Goal: Communication & Community: Share content

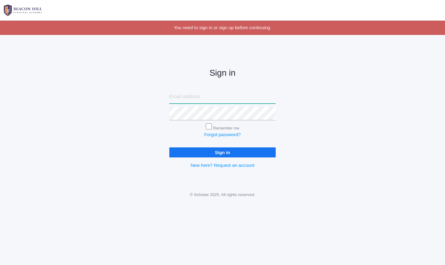
click at [184, 100] on input "email" at bounding box center [222, 97] width 106 height 14
type input "[PERSON_NAME][EMAIL_ADDRESS][DOMAIN_NAME]"
click at [193, 150] on input "Sign in" at bounding box center [222, 152] width 106 height 10
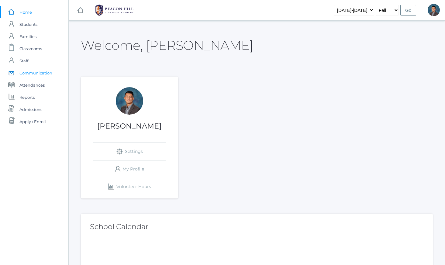
click at [37, 74] on span "Communication" at bounding box center [35, 73] width 33 height 12
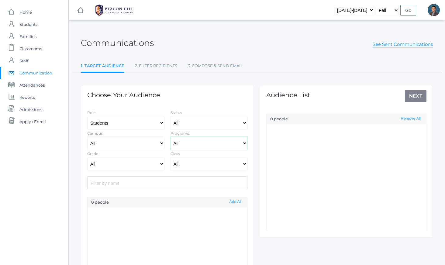
click at [178, 139] on select "All Full-Time 4-Day Collaborative Collaborative" at bounding box center [209, 144] width 77 height 14
select select "Enrolled"
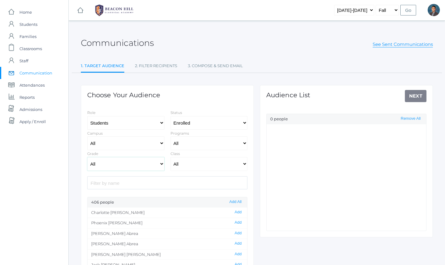
click at [140, 161] on select "All Grammar - Kindergarten - 1st Grade - 2nd Grade - 3rd Grade - 4th Grade - 5t…" at bounding box center [125, 164] width 77 height 14
select select "8"
click at [87, 157] on select "All Grammar - Kindergarten - 1st Grade - 2nd Grade - 3rd Grade - 4th Grade - 5t…" at bounding box center [125, 164] width 77 height 14
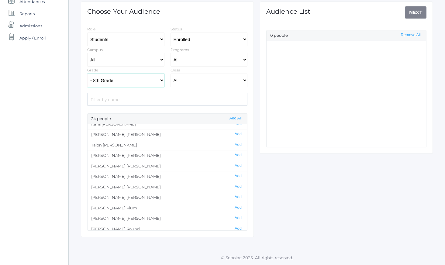
scroll to position [145, 0]
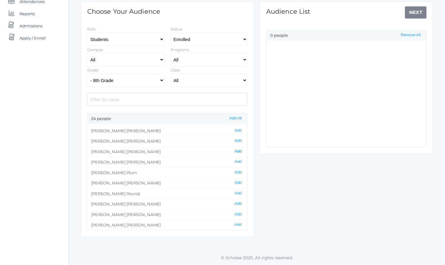
click at [238, 153] on button "Add" at bounding box center [238, 151] width 11 height 5
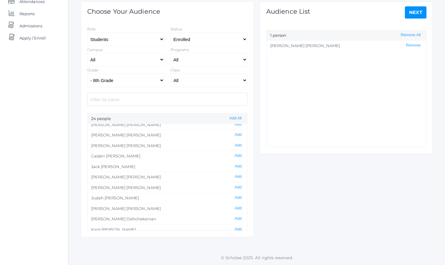
scroll to position [0, 0]
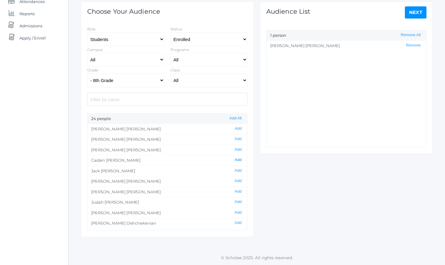
click at [237, 161] on button "Add" at bounding box center [238, 159] width 11 height 5
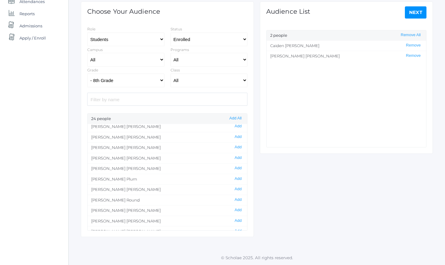
scroll to position [145, 0]
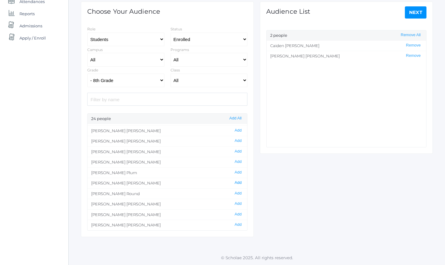
click at [238, 182] on button "Add" at bounding box center [238, 182] width 11 height 5
click at [239, 214] on button "Add" at bounding box center [238, 214] width 11 height 5
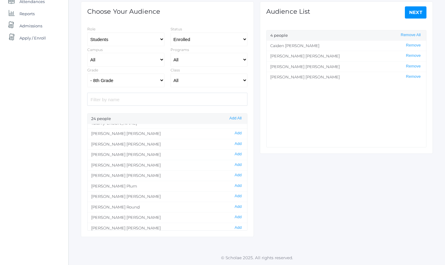
scroll to position [126, 0]
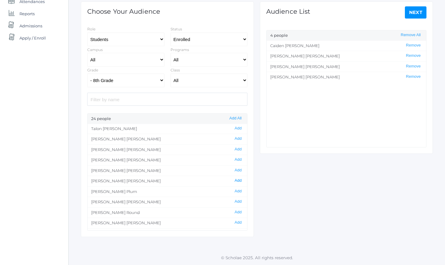
click at [240, 180] on button "Add" at bounding box center [238, 180] width 11 height 5
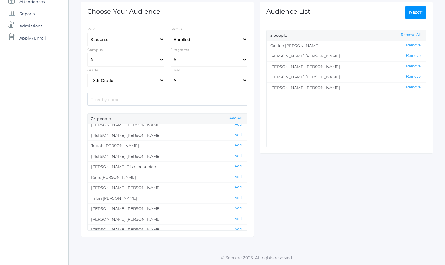
scroll to position [55, 0]
click at [238, 167] on button "Add" at bounding box center [238, 167] width 11 height 5
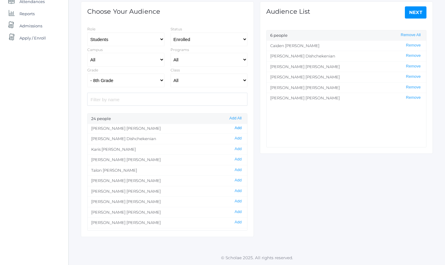
scroll to position [81, 0]
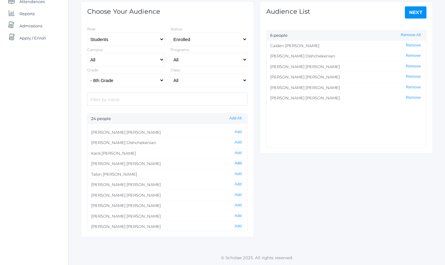
click at [240, 164] on button "Add" at bounding box center [238, 163] width 11 height 5
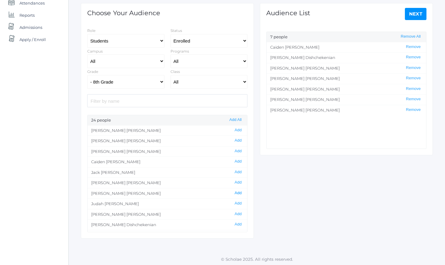
scroll to position [24, 0]
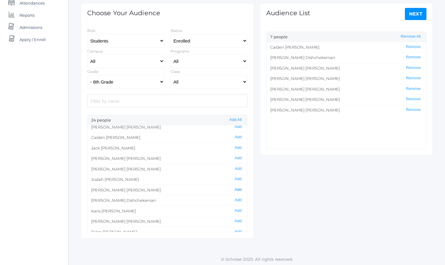
click at [239, 191] on button "Add" at bounding box center [238, 189] width 11 height 5
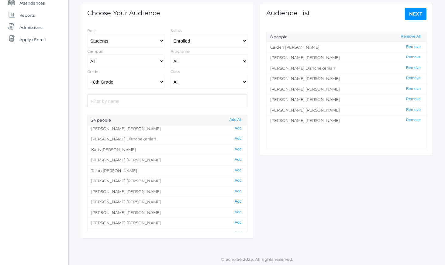
click at [240, 201] on button "Add" at bounding box center [238, 201] width 11 height 5
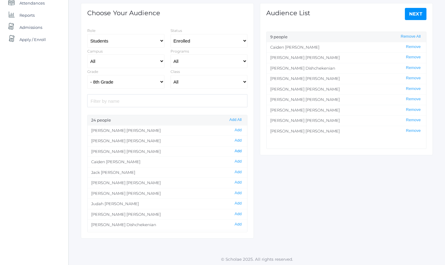
click at [239, 150] on button "Add" at bounding box center [238, 151] width 11 height 5
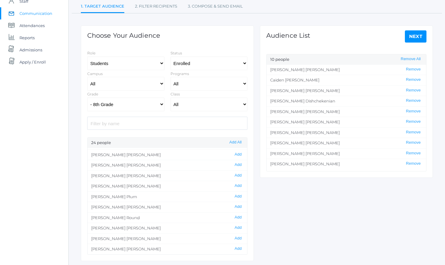
scroll to position [84, 0]
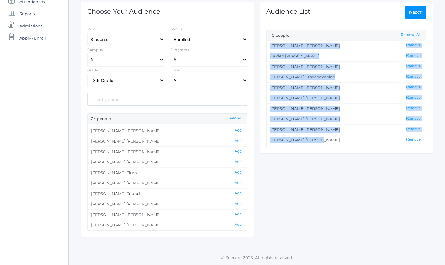
drag, startPoint x: 270, startPoint y: 43, endPoint x: 326, endPoint y: 149, distance: 119.3
click at [326, 149] on div "Audience List Next 10 people Remove All [PERSON_NAME] Remove [PERSON_NAME] Remo…" at bounding box center [346, 78] width 173 height 152
click at [322, 176] on div "Choose Your Audience Role Students Staff Status All Enrolled Limbo Campus All U…" at bounding box center [257, 112] width 358 height 247
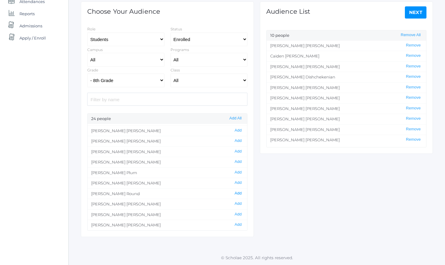
click at [237, 194] on button "Add" at bounding box center [238, 193] width 11 height 5
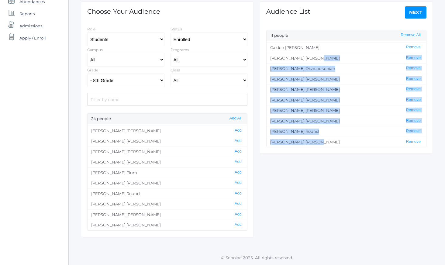
drag, startPoint x: 289, startPoint y: 61, endPoint x: 314, endPoint y: 144, distance: 86.7
click at [314, 144] on ul "[PERSON_NAME] Remove [PERSON_NAME] Remove [PERSON_NAME] Remove [PERSON_NAME] Re…" at bounding box center [347, 94] width 160 height 106
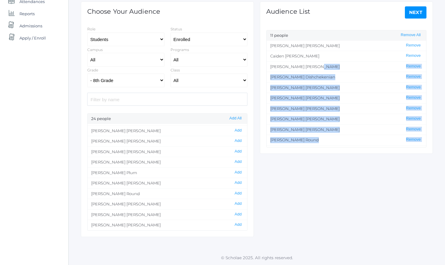
scroll to position [0, 0]
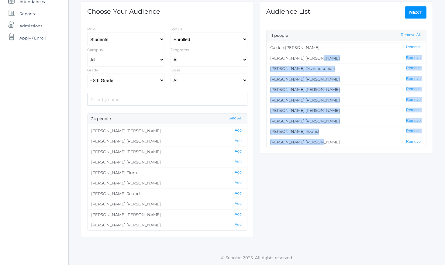
click at [294, 163] on div "Choose Your Audience Role Students Staff Status All Enrolled Limbo Campus All U…" at bounding box center [257, 112] width 358 height 247
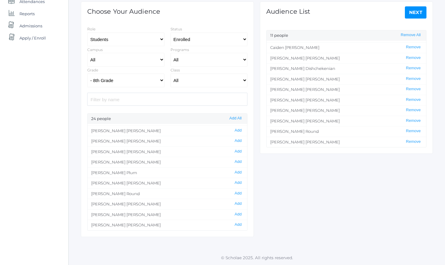
click at [410, 16] on link "Next" at bounding box center [416, 12] width 22 height 12
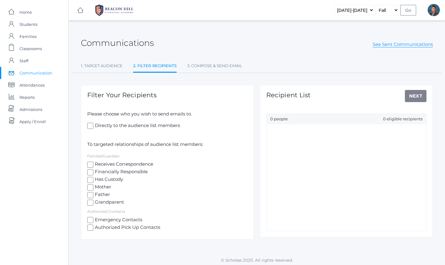
click at [102, 188] on span "Mother" at bounding box center [102, 188] width 18 height 8
click at [93, 188] on input "Mother" at bounding box center [90, 188] width 6 height 6
checkbox input "true"
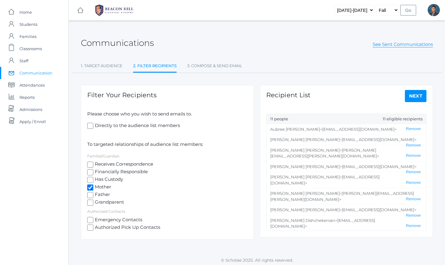
click at [102, 196] on span "Father" at bounding box center [101, 195] width 17 height 8
click at [93, 196] on input "Father" at bounding box center [90, 195] width 6 height 6
checkbox input "true"
click at [420, 96] on link "Next" at bounding box center [416, 96] width 22 height 12
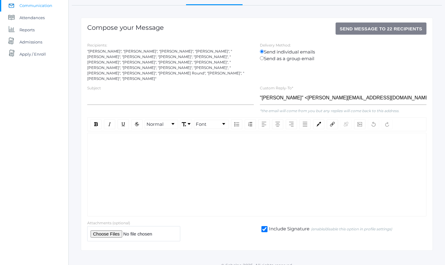
click at [236, 148] on div "rdw-wrapper" at bounding box center [256, 175] width 339 height 84
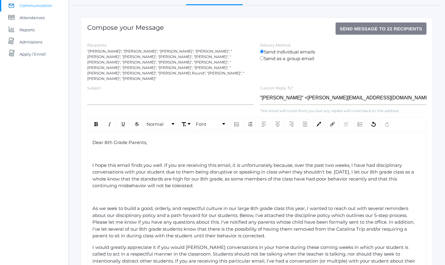
click at [205, 150] on div "rdw-editor" at bounding box center [256, 153] width 329 height 7
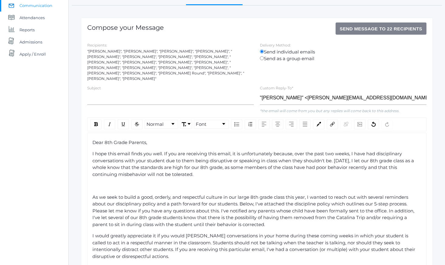
click at [188, 185] on div "Dear 8th Grade Parents, I hope this email finds you well. If you are receiving …" at bounding box center [256, 238] width 329 height 199
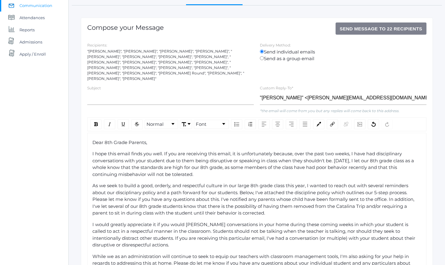
scroll to position [73, 0]
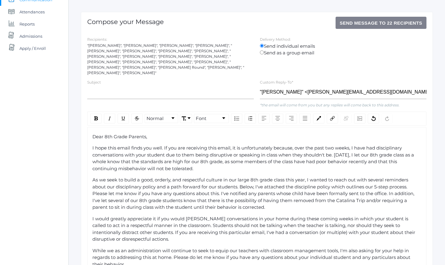
drag, startPoint x: 224, startPoint y: 164, endPoint x: 250, endPoint y: 210, distance: 52.4
click at [248, 209] on div "Dear 8th Grade Parents, I hope this email finds you well. If you are receiving …" at bounding box center [256, 226] width 329 height 187
click at [250, 210] on div "Dear 8th Grade Parents, I hope this email finds you well. If you are receiving …" at bounding box center [256, 226] width 329 height 187
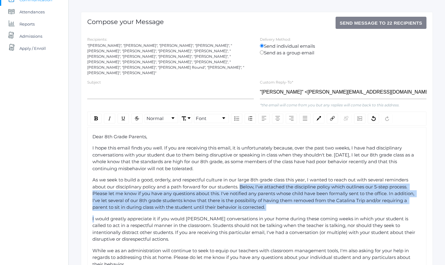
drag, startPoint x: 250, startPoint y: 210, endPoint x: 239, endPoint y: 169, distance: 42.0
click at [240, 171] on div "Dear 8th Grade Parents, I hope this email finds you well. If you are receiving …" at bounding box center [256, 226] width 329 height 187
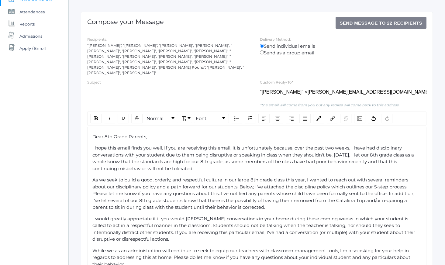
click at [239, 169] on div "Dear 8th Grade Parents, I hope this email finds you well. If you are receiving …" at bounding box center [256, 226] width 329 height 187
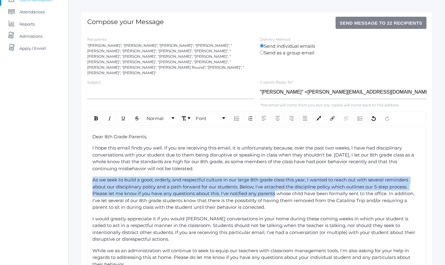
drag, startPoint x: 239, startPoint y: 169, endPoint x: 275, endPoint y: 201, distance: 47.8
click at [274, 201] on div "Dear 8th Grade Parents, I hope this email finds you well. If you are receiving …" at bounding box center [256, 226] width 329 height 187
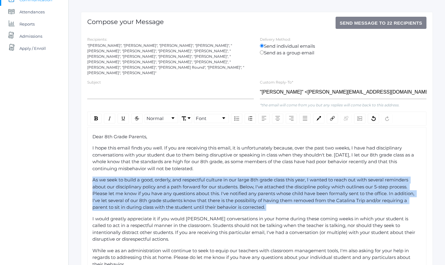
click at [275, 201] on div "As we seek to build a good, orderly, and respectful culture in our large 8th gr…" at bounding box center [256, 194] width 329 height 34
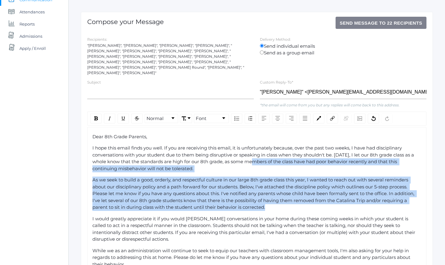
drag, startPoint x: 275, startPoint y: 201, endPoint x: 259, endPoint y: 150, distance: 53.4
click at [259, 150] on div "Dear 8th Grade Parents, I hope this email finds you well. If you are receiving …" at bounding box center [256, 226] width 329 height 187
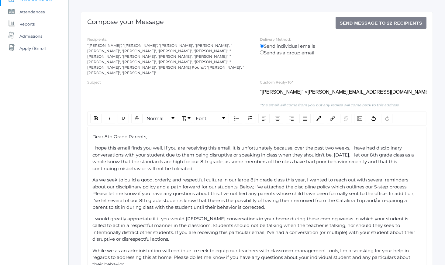
click at [257, 146] on div "I hope this email finds you well. If you are receiving this email, it is unfort…" at bounding box center [256, 158] width 329 height 27
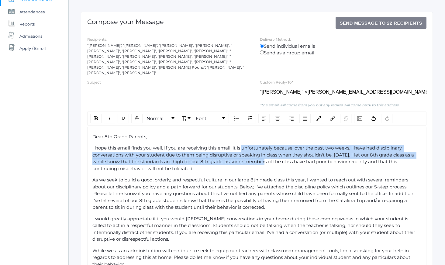
drag, startPoint x: 257, startPoint y: 146, endPoint x: 271, endPoint y: 167, distance: 25.4
click at [270, 167] on div "Dear 8th Grade Parents, I hope this email finds you well. If you are receiving …" at bounding box center [256, 226] width 329 height 187
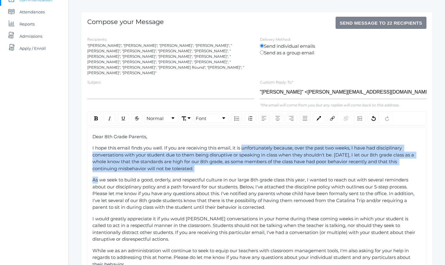
click at [271, 167] on div "Dear 8th Grade Parents, I hope this email finds you well. If you are receiving …" at bounding box center [256, 226] width 329 height 187
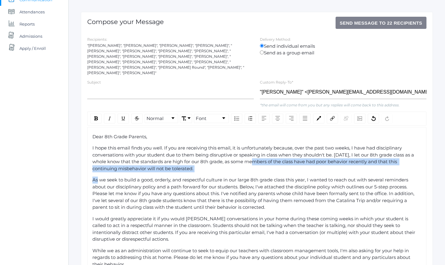
drag, startPoint x: 271, startPoint y: 167, endPoint x: 255, endPoint y: 143, distance: 28.7
click at [257, 145] on div "Dear 8th Grade Parents, I hope this email finds you well. If you are receiving …" at bounding box center [256, 226] width 329 height 187
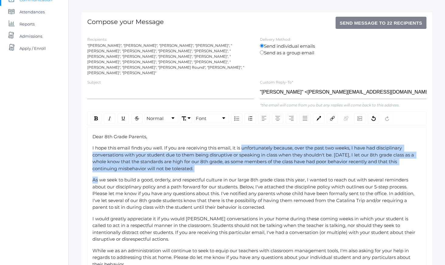
click at [255, 145] on span "I hope this email finds you well. If you are receiving this email, it is unfort…" at bounding box center [253, 158] width 323 height 26
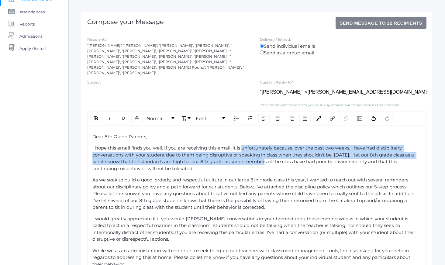
drag, startPoint x: 255, startPoint y: 143, endPoint x: 267, endPoint y: 155, distance: 17.0
click at [266, 154] on span "I hope this email finds you well. If you are receiving this email, it is unfort…" at bounding box center [253, 158] width 323 height 26
click at [267, 155] on span "I hope this email finds you well. If you are receiving this email, it is unfort…" at bounding box center [253, 158] width 323 height 26
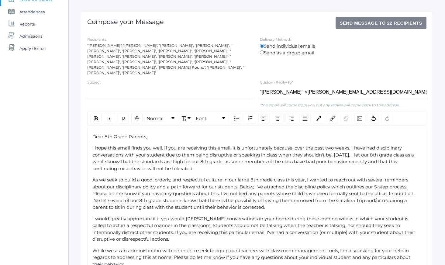
click at [356, 145] on span "I hope this email finds you well. If you are receiving this email, it is unfort…" at bounding box center [253, 158] width 323 height 26
drag, startPoint x: 285, startPoint y: 140, endPoint x: 293, endPoint y: 161, distance: 22.5
click at [293, 161] on div "Dear 8th Grade Parents, I hope this email finds you well. If you are receiving …" at bounding box center [256, 226] width 329 height 187
click at [293, 161] on div "I hope this email finds you well. If you are receiving this email, it is unfort…" at bounding box center [256, 158] width 329 height 27
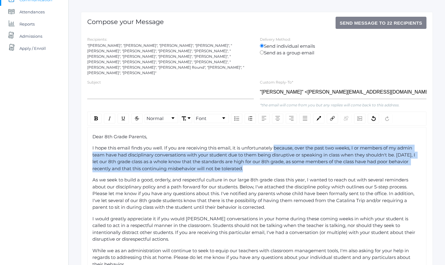
drag, startPoint x: 293, startPoint y: 161, endPoint x: 280, endPoint y: 137, distance: 27.8
click at [281, 138] on div "Dear 8th Grade Parents, I hope this email finds you well. If you are receiving …" at bounding box center [256, 226] width 329 height 187
click at [280, 137] on div "Dear 8th Grade Parents, I hope this email finds you well. If you are receiving …" at bounding box center [256, 226] width 329 height 187
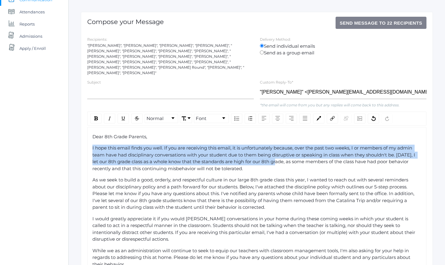
drag, startPoint x: 280, startPoint y: 137, endPoint x: 291, endPoint y: 162, distance: 27.9
click at [289, 160] on div "Dear 8th Grade Parents, I hope this email finds you well. If you are receiving …" at bounding box center [256, 226] width 329 height 187
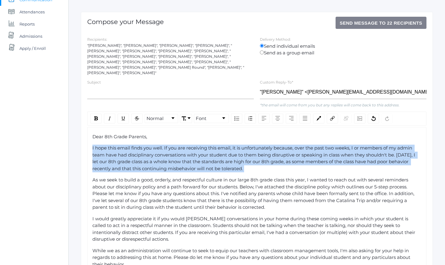
click at [291, 162] on div "I hope this email finds you well. If you are receiving this email, it is unfort…" at bounding box center [256, 158] width 329 height 27
drag, startPoint x: 291, startPoint y: 162, endPoint x: 280, endPoint y: 134, distance: 30.4
click at [281, 135] on div "Dear 8th Grade Parents, I hope this email finds you well. If you are receiving …" at bounding box center [256, 226] width 329 height 187
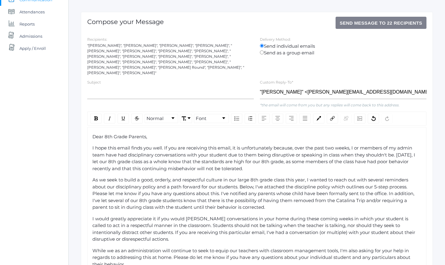
click at [280, 134] on div "Dear 8th Grade Parents," at bounding box center [256, 136] width 329 height 7
drag, startPoint x: 280, startPoint y: 134, endPoint x: 297, endPoint y: 180, distance: 49.1
click at [296, 179] on div "Dear 8th Grade Parents, I hope this email finds you well. If you are receiving …" at bounding box center [256, 226] width 329 height 187
click at [297, 180] on span "As we seek to build a good, orderly, and respectful culture in our large 8th gr…" at bounding box center [253, 193] width 323 height 33
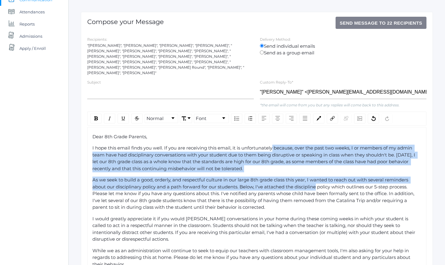
drag, startPoint x: 297, startPoint y: 180, endPoint x: 271, endPoint y: 140, distance: 47.7
click at [272, 140] on div "Dear 8th Grade Parents, I hope this email finds you well. If you are receiving …" at bounding box center [256, 226] width 329 height 187
click at [271, 145] on span "I hope this email finds you well. If you are receiving this email, it is unfort…" at bounding box center [254, 158] width 324 height 26
drag, startPoint x: 271, startPoint y: 139, endPoint x: 290, endPoint y: 203, distance: 67.6
click at [290, 203] on div "Dear 8th Grade Parents, I hope this email finds you well. If you are receiving …" at bounding box center [256, 226] width 329 height 187
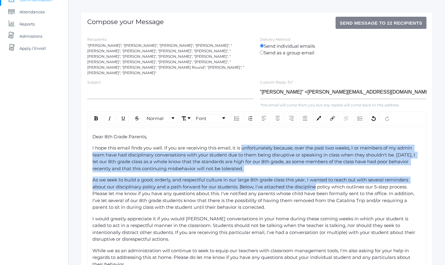
click at [290, 203] on div "As we seek to build a good, orderly, and respectful culture in our large 8th gr…" at bounding box center [256, 194] width 329 height 34
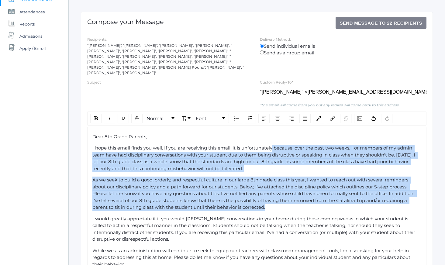
drag, startPoint x: 290, startPoint y: 203, endPoint x: 271, endPoint y: 138, distance: 67.8
click at [271, 139] on div "Dear 8th Grade Parents, I hope this email finds you well. If you are receiving …" at bounding box center [256, 226] width 329 height 187
click at [271, 138] on div "Dear 8th Grade Parents, I hope this email finds you well. If you are receiving …" at bounding box center [256, 226] width 329 height 187
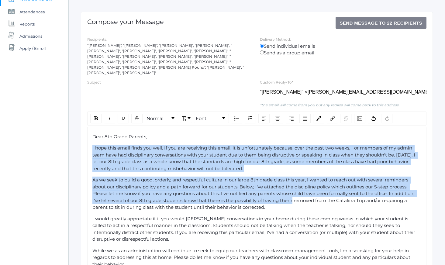
drag, startPoint x: 271, startPoint y: 138, endPoint x: 289, endPoint y: 195, distance: 59.1
click at [289, 195] on div "Dear 8th Grade Parents, I hope this email finds you well. If you are receiving …" at bounding box center [256, 226] width 329 height 187
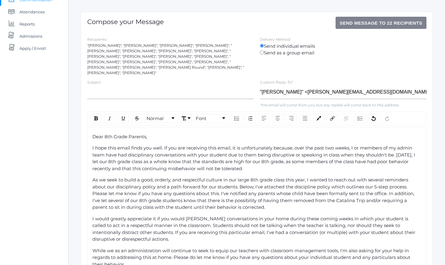
click at [292, 200] on div "As we seek to build a good, orderly, and respectful culture in our large 8th gr…" at bounding box center [256, 194] width 329 height 34
click at [400, 150] on span "I hope this email finds you well. If you are receiving this email, it is unfort…" at bounding box center [254, 158] width 324 height 26
drag, startPoint x: 400, startPoint y: 150, endPoint x: 116, endPoint y: 157, distance: 284.4
click at [116, 157] on span "I hope this email finds you well. If you are receiving this email, it is unfort…" at bounding box center [254, 158] width 324 height 26
click at [403, 151] on span "I hope this email finds you well. If you are receiving this email, it is unfort…" at bounding box center [253, 158] width 323 height 26
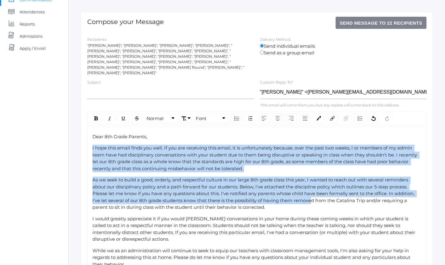
drag, startPoint x: 305, startPoint y: 144, endPoint x: 314, endPoint y: 196, distance: 53.1
click at [314, 195] on div "Dear 8th Grade Parents, I hope this email finds you well. If you are receiving …" at bounding box center [256, 226] width 329 height 187
click at [314, 196] on span "As we seek to build a good, orderly, and respectful culture in our large 8th gr…" at bounding box center [253, 193] width 323 height 33
drag, startPoint x: 314, startPoint y: 196, endPoint x: 295, endPoint y: 145, distance: 54.3
click at [296, 147] on div "Dear 8th Grade Parents, I hope this email finds you well. If you are receiving …" at bounding box center [256, 226] width 329 height 187
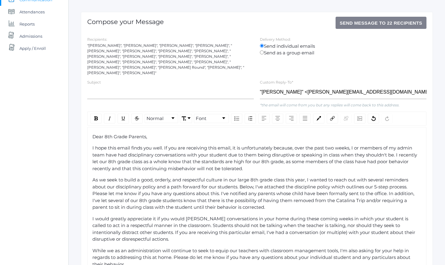
click at [295, 145] on span "I hope this email finds you well. If you are receiving this email, it is unfort…" at bounding box center [255, 158] width 326 height 26
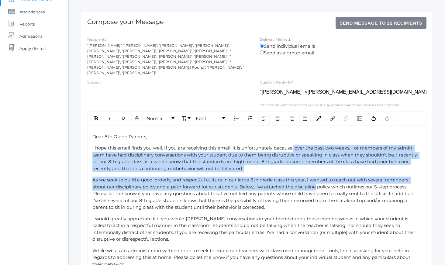
drag, startPoint x: 295, startPoint y: 145, endPoint x: 312, endPoint y: 201, distance: 58.2
click at [311, 198] on div "Dear 8th Grade Parents, I hope this email finds you well. If you are receiving …" at bounding box center [256, 226] width 329 height 187
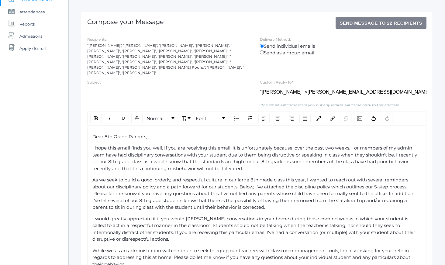
click at [312, 201] on div "As we seek to build a good, orderly, and respectful culture in our large 8th gr…" at bounding box center [256, 194] width 329 height 34
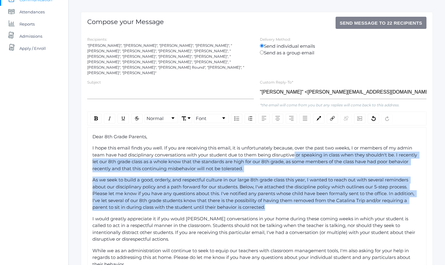
drag, startPoint x: 312, startPoint y: 201, endPoint x: 293, endPoint y: 145, distance: 58.6
click at [293, 146] on div "Dear 8th Grade Parents, I hope this email finds you well. If you are receiving …" at bounding box center [256, 226] width 329 height 187
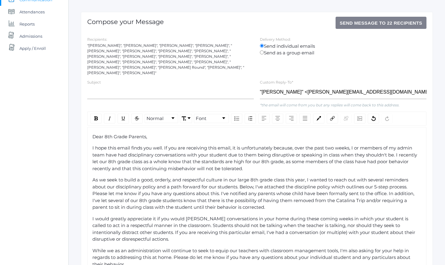
click at [293, 145] on span "I hope this email finds you well. If you are receiving this email, it is unfort…" at bounding box center [255, 158] width 326 height 26
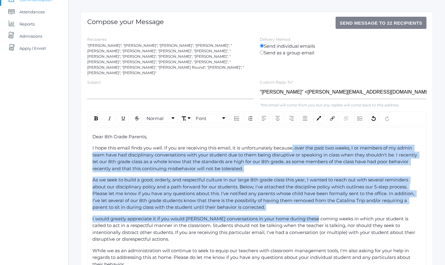
drag, startPoint x: 293, startPoint y: 145, endPoint x: 308, endPoint y: 211, distance: 67.2
click at [308, 211] on div "Dear 8th Grade Parents, I hope this email finds you well. If you are receiving …" at bounding box center [256, 226] width 329 height 187
click at [310, 216] on span "I would greatly appreciate it if you would [PERSON_NAME] conversations in your …" at bounding box center [254, 229] width 324 height 26
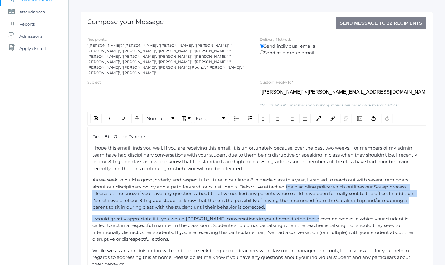
drag, startPoint x: 310, startPoint y: 214, endPoint x: 287, endPoint y: 176, distance: 44.5
click at [288, 176] on div "Dear 8th Grade Parents, I hope this email finds you well. If you are receiving …" at bounding box center [256, 226] width 329 height 187
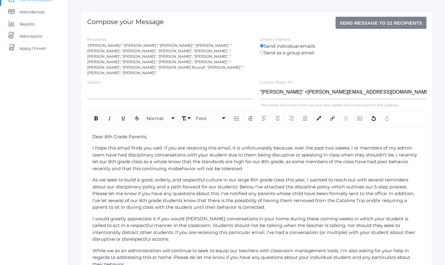
click at [287, 177] on span "As we seek to build a good, orderly, and respectful culture in our large 8th gr…" at bounding box center [253, 193] width 323 height 33
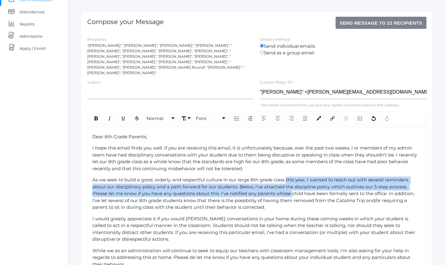
drag, startPoint x: 287, startPoint y: 176, endPoint x: 308, endPoint y: 207, distance: 37.3
click at [306, 205] on div "As we seek to build a good, orderly, and respectful culture in our large 8th gr…" at bounding box center [256, 194] width 329 height 34
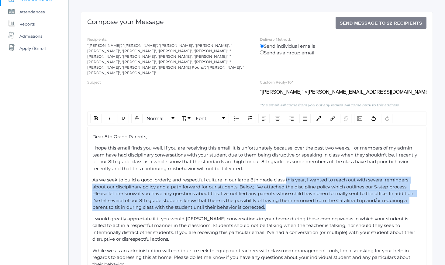
click at [308, 207] on div "Dear 8th Grade Parents, I hope this email finds you well. If you are receiving …" at bounding box center [256, 226] width 329 height 187
drag, startPoint x: 308, startPoint y: 207, endPoint x: 287, endPoint y: 168, distance: 43.7
click at [287, 169] on div "Dear 8th Grade Parents, I hope this email finds you well. If you are receiving …" at bounding box center [256, 226] width 329 height 187
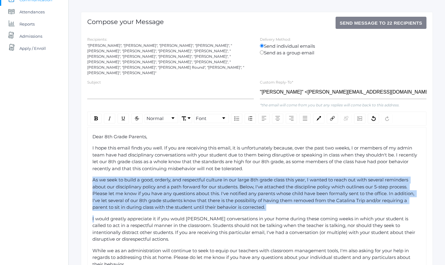
click at [287, 168] on div "Dear 8th Grade Parents, I hope this email finds you well. If you are receiving …" at bounding box center [256, 226] width 329 height 187
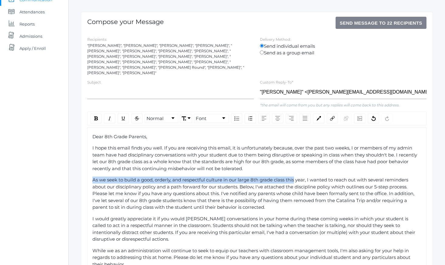
drag, startPoint x: 287, startPoint y: 168, endPoint x: 306, endPoint y: 205, distance: 40.9
click at [303, 201] on div "Dear 8th Grade Parents, I hope this email finds you well. If you are receiving …" at bounding box center [256, 226] width 329 height 187
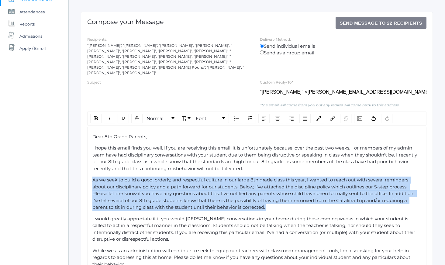
click at [306, 205] on div "As we seek to build a good, orderly, and respectful culture in our large 8th gr…" at bounding box center [256, 194] width 329 height 34
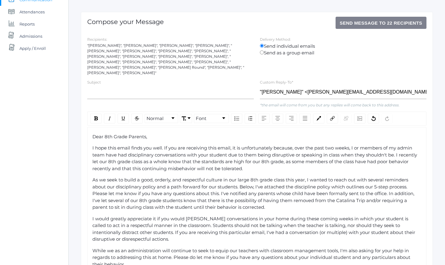
click at [230, 155] on span "I hope this email finds you well. If you are receiving this email, it is unfort…" at bounding box center [255, 158] width 326 height 26
click at [241, 157] on span "I hope this email finds you well. If you are receiving this email, it is unfort…" at bounding box center [255, 158] width 326 height 26
drag, startPoint x: 241, startPoint y: 157, endPoint x: 208, endPoint y: 157, distance: 33.4
click at [208, 157] on span "I hope this email finds you well. If you are receiving this email, it is unfort…" at bounding box center [255, 158] width 326 height 26
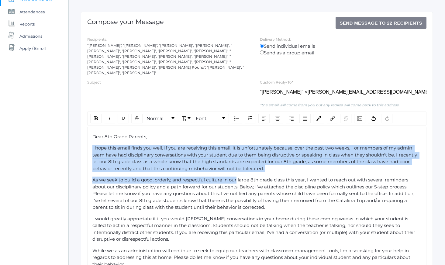
drag, startPoint x: 224, startPoint y: 137, endPoint x: 239, endPoint y: 176, distance: 41.3
click at [238, 174] on div "Dear 8th Grade Parents, I hope this email finds you well. If you are receiving …" at bounding box center [256, 226] width 329 height 187
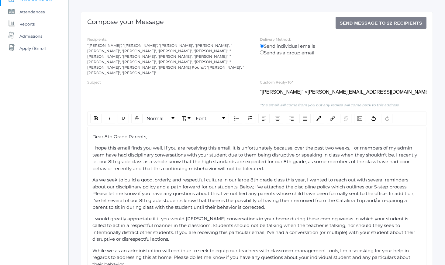
click at [239, 177] on span "As we seek to build a good, orderly, and respectful culture in our large 8th gr…" at bounding box center [253, 193] width 323 height 33
click at [232, 170] on div "Dear 8th Grade Parents, I hope this email finds you well. If you are receiving …" at bounding box center [256, 226] width 329 height 187
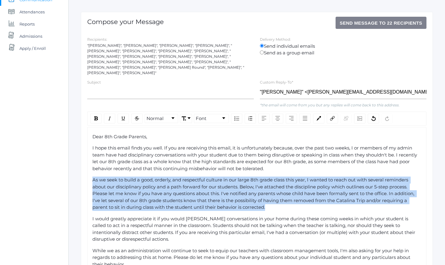
click at [232, 170] on div "Dear 8th Grade Parents, I hope this email finds you well. If you are receiving …" at bounding box center [256, 226] width 329 height 187
click at [234, 185] on div "As we seek to build a good, orderly, and respectful culture in our large 8th gr…" at bounding box center [256, 194] width 329 height 34
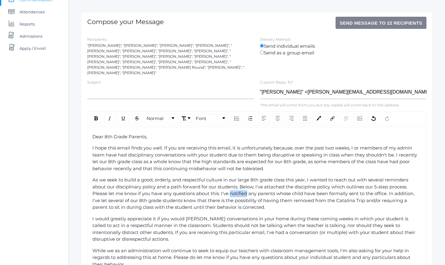
click at [234, 185] on div "As we seek to build a good, orderly, and respectful culture in our large 8th gr…" at bounding box center [256, 194] width 329 height 34
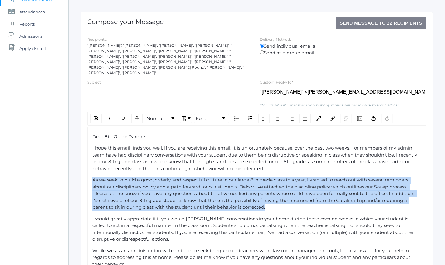
click at [234, 185] on div "As we seek to build a good, orderly, and respectful culture in our large 8th gr…" at bounding box center [256, 194] width 329 height 34
click at [214, 178] on div "As we seek to build a good, orderly, and respectful culture in our large 8th gr…" at bounding box center [256, 194] width 329 height 34
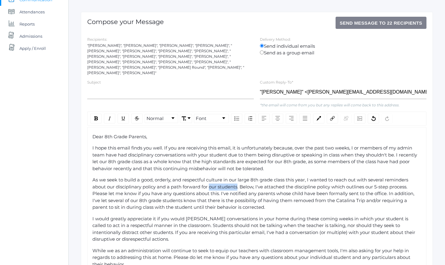
drag, startPoint x: 214, startPoint y: 178, endPoint x: 227, endPoint y: 182, distance: 13.8
click at [227, 182] on div "As we seek to build a good, orderly, and respectful culture in our large 8th gr…" at bounding box center [256, 194] width 329 height 34
click at [227, 182] on span "As we seek to build a good, orderly, and respectful culture in our large 8th gr…" at bounding box center [253, 193] width 323 height 33
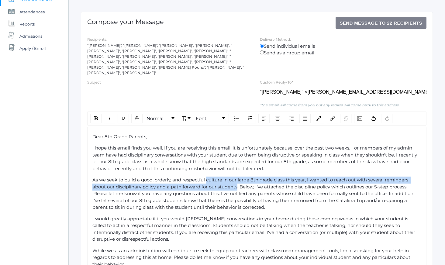
drag
click at [214, 171] on div "Dear 8th Grade Parents, I hope this email finds you well. If you are receiving …" at bounding box center [256, 226] width 329 height 187
click at [213, 170] on div "Dear 8th Grade Parents, I hope this email finds you well. If you are receiving …" at bounding box center [256, 226] width 329 height 187
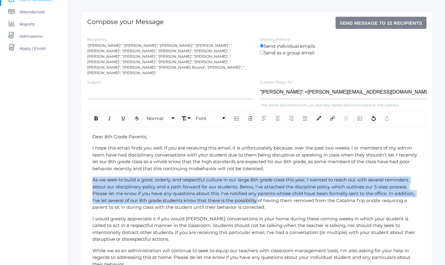
click at [258, 197] on div "Dear 8th Grade Parents, I hope this email finds you well. If you are receiving …" at bounding box center [256, 226] width 329 height 187
click at [258, 197] on span "As we seek to build a good, orderly, and respectful culture in our large 8th gr…" at bounding box center [253, 193] width 323 height 33
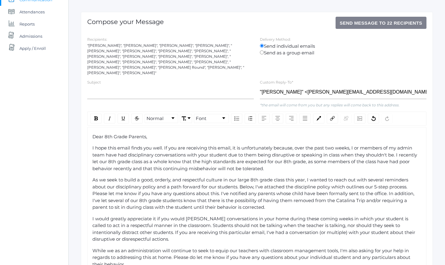
scroll to position [84, 0]
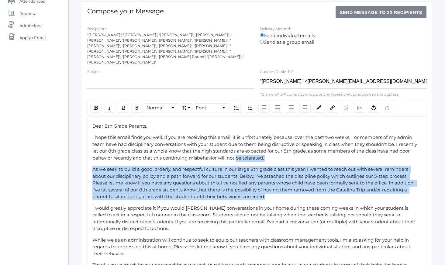
click at [283, 199] on div "Dear 8th Grade Parents, I hope this email finds you well. If you are receiving …" at bounding box center [256, 216] width 329 height 187
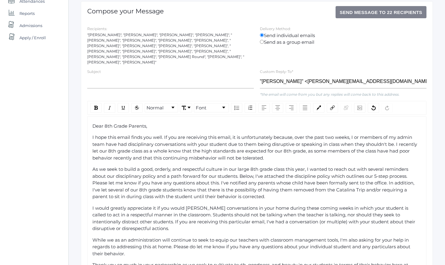
click at [283, 205] on div "I would greatly appreciate it if you would [PERSON_NAME] conversations in your …" at bounding box center [256, 218] width 329 height 27
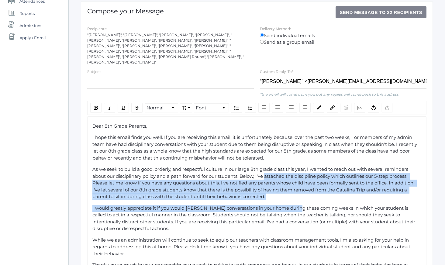
click at [267, 167] on div "Dear 8th Grade Parents, I hope this email finds you well. If you are receiving …" at bounding box center [256, 216] width 329 height 187
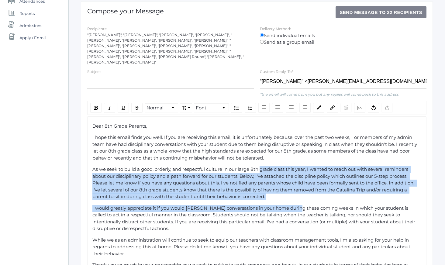
click at [267, 167] on span "As we seek to build a good, orderly, and respectful culture in our large 8th gr…" at bounding box center [253, 182] width 323 height 33
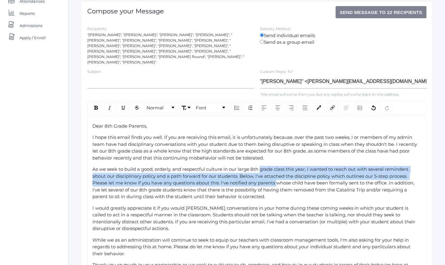
click at [278, 186] on span "As we seek to build a good, orderly, and respectful culture in our large 8th gr…" at bounding box center [253, 182] width 323 height 33
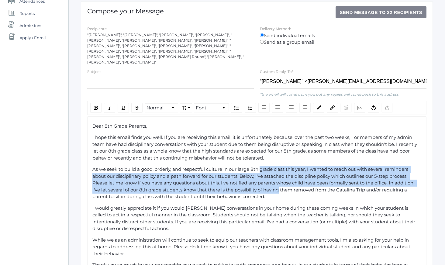
click at [278, 186] on span "As we seek to build a good, orderly, and respectful culture in our large 8th gr…" at bounding box center [253, 182] width 323 height 33
click at [271, 166] on span "As we seek to build a good, orderly, and respectful culture in our large 8th gr…" at bounding box center [253, 182] width 323 height 33
click at [270, 166] on span "As we seek to build a good, orderly, and respectful culture in our large 8th gr…" at bounding box center [253, 182] width 323 height 33
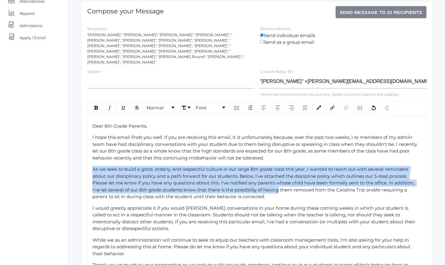
click at [280, 182] on div "Dear 8th Grade Parents, I hope this email finds you well. If you are receiving …" at bounding box center [256, 216] width 329 height 187
click at [280, 182] on span "As we seek to build a good, orderly, and respectful culture in our large 8th gr…" at bounding box center [253, 182] width 323 height 33
click at [271, 151] on div "Dear 8th Grade Parents, I hope this email finds you well. If you are receiving …" at bounding box center [256, 216] width 329 height 187
click at [270, 151] on div "I hope this email finds you well. If you are receiving this email, it is unfort…" at bounding box center [256, 147] width 329 height 27
click at [287, 193] on div "Dear 8th Grade Parents, I hope this email finds you well. If you are receiving …" at bounding box center [256, 216] width 329 height 187
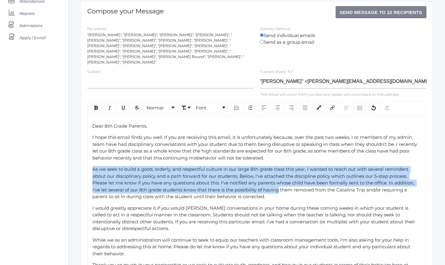
click at [287, 193] on div "As we seek to build a good, orderly, and respectful culture in our large 8th gr…" at bounding box center [256, 183] width 329 height 34
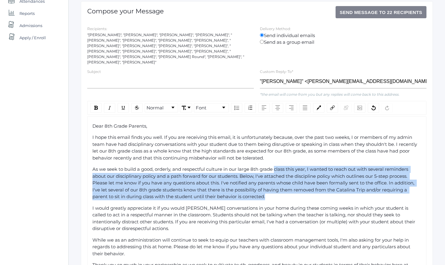
click at [276, 155] on div "Dear 8th Grade Parents, I hope this email finds you well. If you are receiving …" at bounding box center [256, 216] width 329 height 187
click at [275, 154] on div "I hope this email finds you well. If you are receiving this email, it is unfort…" at bounding box center [256, 147] width 329 height 27
click at [291, 196] on div "Dear 8th Grade Parents, I hope this email finds you well. If you are receiving …" at bounding box center [256, 216] width 329 height 187
click at [291, 197] on div "Dear 8th Grade Parents, I hope this email finds you well. If you are receiving …" at bounding box center [256, 216] width 329 height 187
click at [282, 158] on div "Dear 8th Grade Parents, I hope this email finds you well. If you are receiving …" at bounding box center [256, 216] width 329 height 187
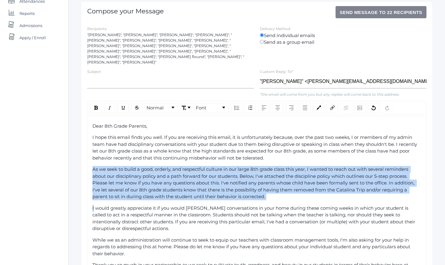
click at [282, 157] on div "Dear 8th Grade Parents, I hope this email finds you well. If you are receiving …" at bounding box center [256, 216] width 329 height 187
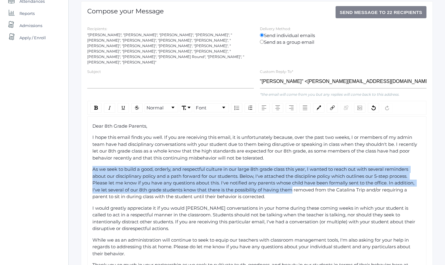
click at [291, 188] on div "Dear 8th Grade Parents, I hope this email finds you well. If you are receiving …" at bounding box center [256, 216] width 329 height 187
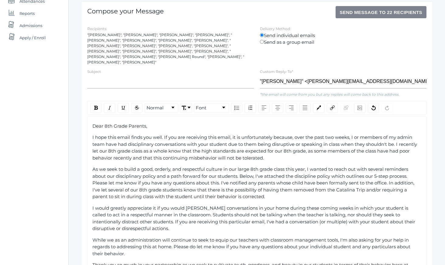
click at [292, 189] on div "As we seek to build a good, orderly, and respectful culture in our large 8th gr…" at bounding box center [256, 183] width 329 height 34
click at [281, 150] on div "Dear 8th Grade Parents, I hope this email finds you well. If you are receiving …" at bounding box center [256, 216] width 329 height 187
click at [281, 149] on div "I hope this email finds you well. If you are receiving this email, it is unfort…" at bounding box center [256, 147] width 329 height 27
click at [296, 202] on div "Dear 8th Grade Parents, I hope this email finds you well. If you are receiving …" at bounding box center [256, 216] width 329 height 187
click at [296, 205] on span "I would greatly appreciate it if you would [PERSON_NAME] conversations in your …" at bounding box center [254, 218] width 324 height 26
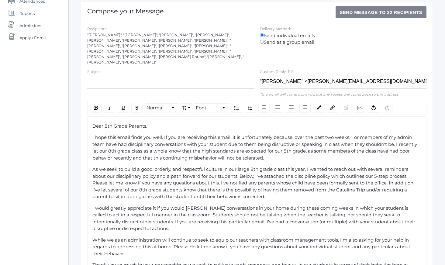
click at [283, 152] on div "Dear 8th Grade Parents, I hope this email finds you well. If you are receiving …" at bounding box center [256, 216] width 329 height 187
click at [283, 151] on div "I hope this email finds you well. If you are receiving this email, it is unfort…" at bounding box center [256, 147] width 329 height 27
click at [303, 232] on div "Dear 8th Grade Parents, I hope this email finds you well. If you are receiving …" at bounding box center [256, 216] width 329 height 187
click at [303, 237] on span "While we as an administration will continue to seek to equip our teachers with …" at bounding box center [251, 246] width 319 height 19
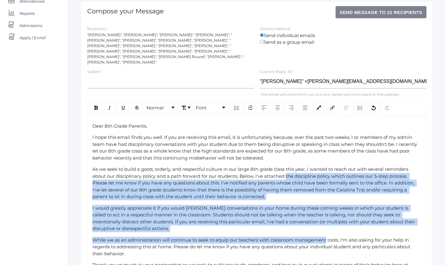
click at [290, 161] on div "Dear 8th Grade Parents, I hope this email finds you well. If you are receiving …" at bounding box center [256, 216] width 329 height 187
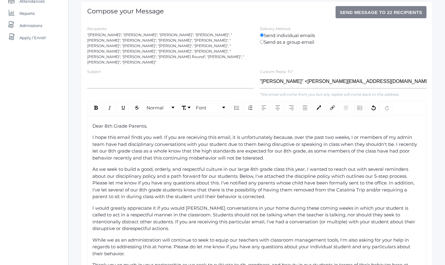
click at [290, 159] on div "Dear 8th Grade Parents, I hope this email finds you well. If you are receiving …" at bounding box center [256, 216] width 329 height 187
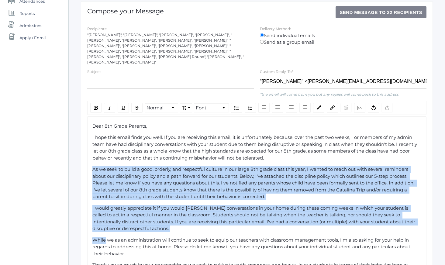
click at [305, 229] on div "Dear 8th Grade Parents, I hope this email finds you well. If you are receiving …" at bounding box center [256, 216] width 329 height 187
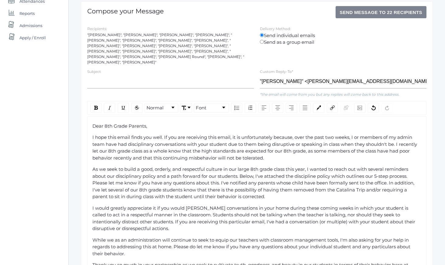
click at [300, 213] on div "I would greatly appreciate it if you would [PERSON_NAME] conversations in your …" at bounding box center [256, 218] width 329 height 27
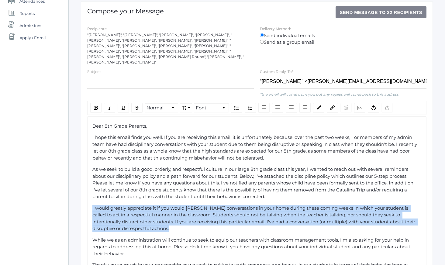
click at [300, 213] on div "I would greatly appreciate it if you would [PERSON_NAME] conversations in your …" at bounding box center [256, 218] width 329 height 27
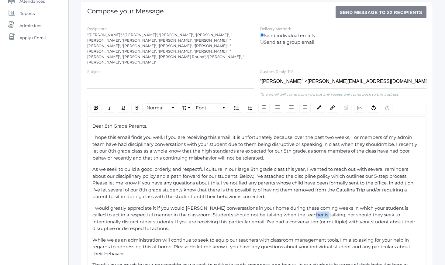
click at [300, 213] on div "I would greatly appreciate it if you would [PERSON_NAME] conversations in your …" at bounding box center [256, 218] width 329 height 27
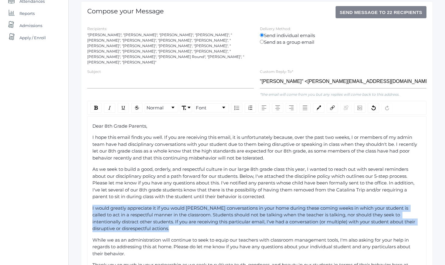
click at [300, 213] on div "I would greatly appreciate it if you would [PERSON_NAME] conversations in your …" at bounding box center [256, 218] width 329 height 27
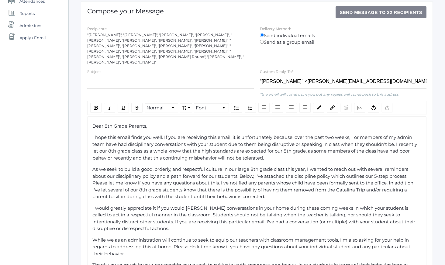
click at [306, 213] on span "I would greatly appreciate it if you would [PERSON_NAME] conversations in your …" at bounding box center [254, 218] width 324 height 26
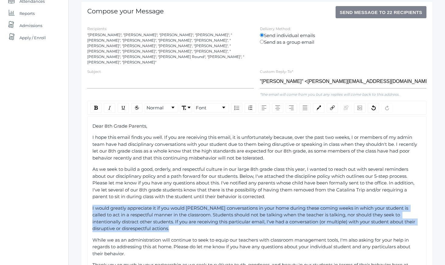
click at [306, 213] on span "I would greatly appreciate it if you would [PERSON_NAME] conversations in your …" at bounding box center [254, 218] width 324 height 26
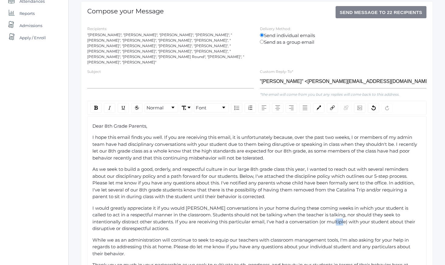
click at [306, 213] on span "I would greatly appreciate it if you would [PERSON_NAME] conversations in your …" at bounding box center [254, 218] width 324 height 26
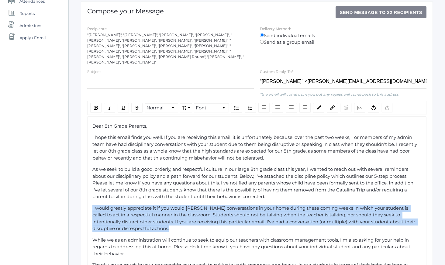
click at [306, 213] on span "I would greatly appreciate it if you would [PERSON_NAME] conversations in your …" at bounding box center [254, 218] width 324 height 26
click at [306, 214] on span "I would greatly appreciate it if you would [PERSON_NAME] conversations in your …" at bounding box center [254, 218] width 324 height 26
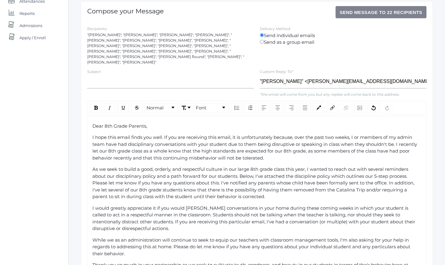
click at [306, 214] on span "I would greatly appreciate it if you would [PERSON_NAME] conversations in your …" at bounding box center [254, 218] width 324 height 26
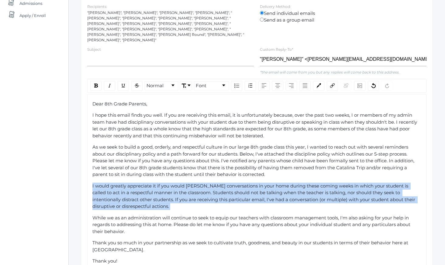
scroll to position [107, 0]
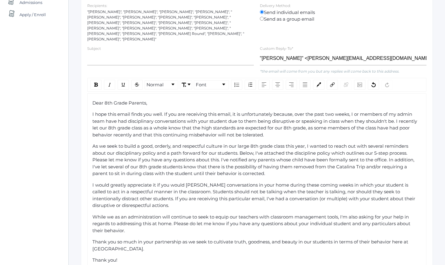
click at [300, 168] on div "As we seek to build a good, orderly, and respectful culture in our large 8th gr…" at bounding box center [256, 160] width 329 height 34
click at [225, 194] on span "I would greatly appreciate it if you would [PERSON_NAME] conversations in your …" at bounding box center [254, 195] width 324 height 26
click at [227, 194] on span "I would greatly appreciate it if you would [PERSON_NAME] conversations in your …" at bounding box center [254, 195] width 324 height 26
click at [227, 194] on span "I would greatly appreciate it if you would [PERSON_NAME] conversations in your …" at bounding box center [256, 195] width 329 height 26
click at [303, 193] on span "I would greatly appreciate it if you would [PERSON_NAME] conversations in your …" at bounding box center [256, 195] width 329 height 26
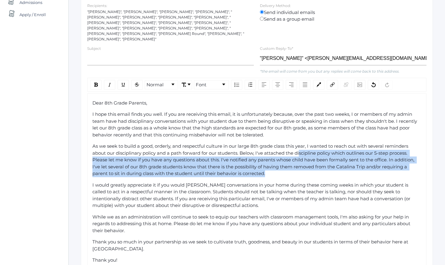
click at [307, 190] on div "Dear 8th Grade Parents, I hope this email finds you well. If you are receiving …" at bounding box center [256, 193] width 329 height 187
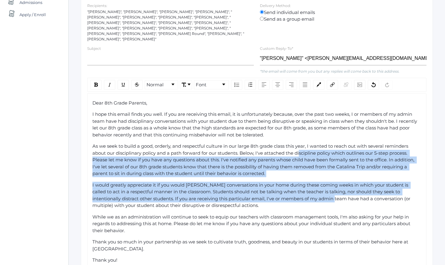
click at [307, 193] on span "I would greatly appreciate it if you would [PERSON_NAME] conversations in your …" at bounding box center [251, 195] width 319 height 26
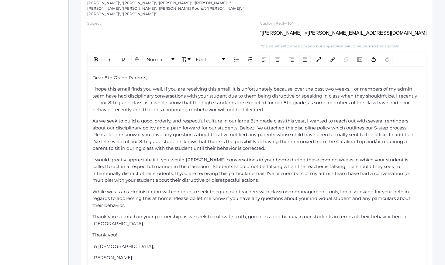
scroll to position [133, 0]
click at [287, 235] on div "Dear 8th Grade Parents, I hope this email finds you well. If you are receiving …" at bounding box center [256, 167] width 329 height 187
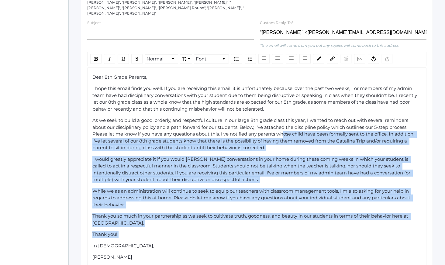
click at [286, 235] on div "Dear 8th Grade Parents, I hope this email finds you well. If you are receiving …" at bounding box center [256, 167] width 329 height 187
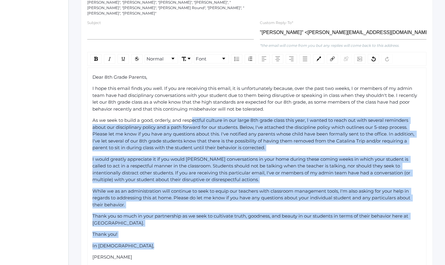
click at [194, 118] on div "Dear 8th Grade Parents, I hope this email finds you well. If you are receiving …" at bounding box center [256, 167] width 329 height 187
click at [194, 118] on span "As we seek to build a good, orderly, and respectful culture in our large 8th gr…" at bounding box center [253, 133] width 323 height 33
click at [233, 239] on div "Dear 8th Grade Parents, I hope this email finds you well. If you are receiving …" at bounding box center [256, 167] width 329 height 187
click at [233, 243] on div "In [DEMOGRAPHIC_DATA]," at bounding box center [256, 246] width 329 height 7
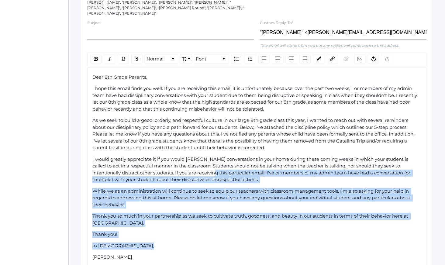
click at [182, 167] on div "Dear 8th Grade Parents, I hope this email finds you well. If you are receiving …" at bounding box center [256, 167] width 329 height 187
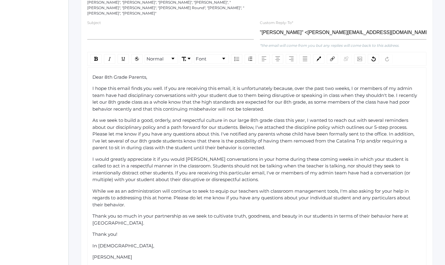
click at [181, 166] on span "I would greatly appreciate it if you would [PERSON_NAME] conversations in your …" at bounding box center [251, 169] width 319 height 26
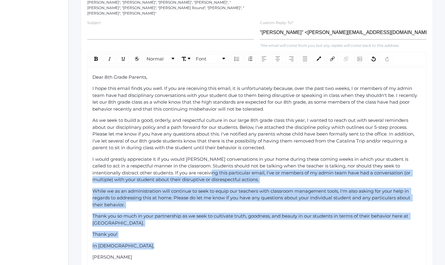
click at [200, 244] on div "Dear 8th Grade Parents, I hope this email finds you well. If you are receiving …" at bounding box center [256, 167] width 329 height 187
click at [93, 61] on div "Normal Font Dear 8th Grade Parents, I hope this email finds you well. If you ar…" at bounding box center [256, 159] width 339 height 215
click at [208, 55] on link "Font" at bounding box center [211, 59] width 34 height 9
click at [209, 71] on li "[US_STATE]" at bounding box center [216, 75] width 42 height 8
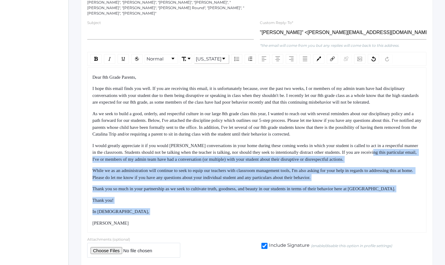
click at [202, 118] on div "As we seek to build a good, orderly, and respectful culture in our large 8th gr…" at bounding box center [256, 123] width 329 height 27
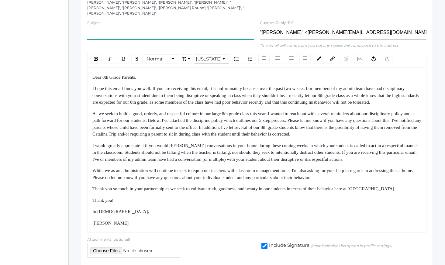
click at [152, 31] on input "text" at bounding box center [170, 33] width 167 height 14
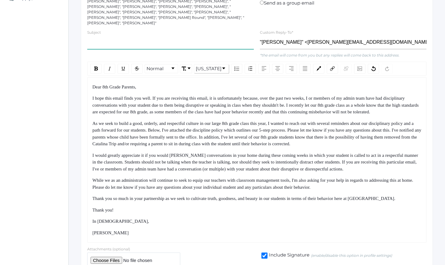
scroll to position [122, 0]
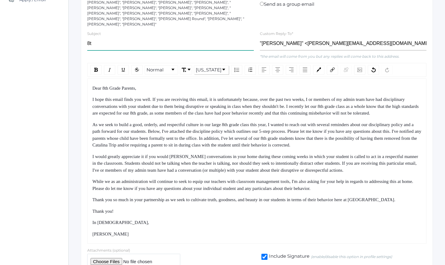
type input "8"
type input "Y"
click at [100, 37] on input "A Notification" at bounding box center [170, 44] width 167 height 14
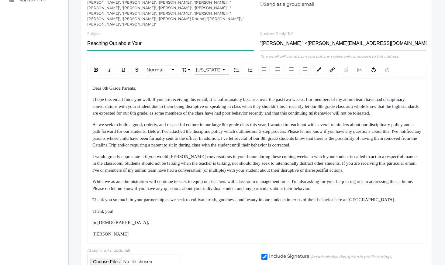
click at [109, 38] on input "Reaching Out about Your" at bounding box center [170, 44] width 167 height 14
drag, startPoint x: 109, startPoint y: 38, endPoint x: 135, endPoint y: 38, distance: 26.5
click at [135, 38] on input "Reaching Out about Your" at bounding box center [170, 44] width 167 height 14
drag, startPoint x: 135, startPoint y: 38, endPoint x: 115, endPoint y: 38, distance: 20.1
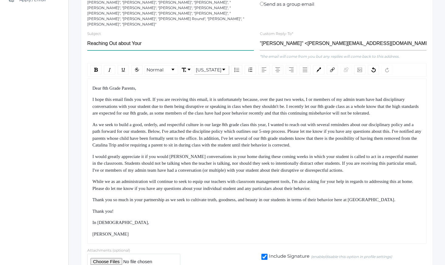
click at [115, 38] on input "Reaching Out about Your" at bounding box center [170, 44] width 167 height 14
drag, startPoint x: 123, startPoint y: 38, endPoint x: 77, endPoint y: 37, distance: 46.8
click at [77, 37] on div "Communications See Sent Communications 1. Target Audience 2. Filter Recipients …" at bounding box center [257, 92] width 376 height 372
type input "*"
click at [86, 38] on div "Subject 8th Grade Student Behavior" at bounding box center [170, 41] width 173 height 23
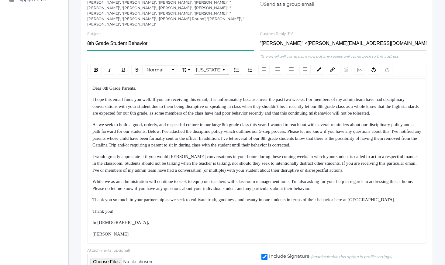
click at [145, 39] on input "8th Grade Student Behavior" at bounding box center [170, 44] width 167 height 14
click at [157, 39] on input "8th Grade Student Behavior" at bounding box center [170, 44] width 167 height 14
click at [89, 38] on input "8th Grade Student Behavior" at bounding box center [170, 44] width 167 height 14
click at [88, 38] on input "8th Grade Student Behavior" at bounding box center [170, 44] width 167 height 14
drag, startPoint x: 88, startPoint y: 38, endPoint x: 166, endPoint y: 38, distance: 78.1
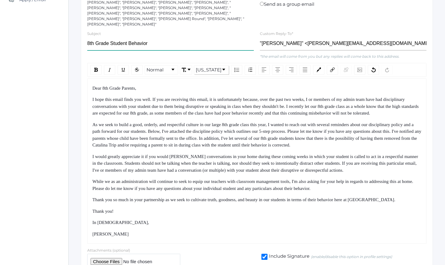
click at [165, 38] on input "8th Grade Student Behavior" at bounding box center [170, 44] width 167 height 14
click at [166, 38] on input "8th Grade Student Behavior" at bounding box center [170, 44] width 167 height 14
click at [165, 39] on input "8th Grade Student Behavior" at bounding box center [170, 44] width 167 height 14
click at [178, 134] on span "As we seek to build a good, orderly, and respectful culture in our large 8th gr…" at bounding box center [257, 135] width 330 height 26
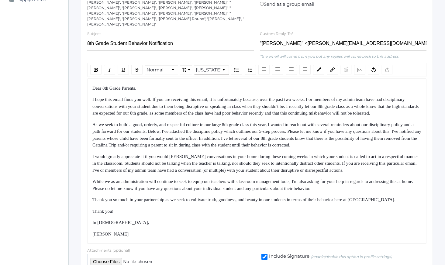
drag, startPoint x: 158, startPoint y: 83, endPoint x: 178, endPoint y: 143, distance: 63.6
click at [172, 130] on div "Dear 8th Grade Parents, I hope this email finds you well. If you are receiving …" at bounding box center [256, 161] width 339 height 166
click at [178, 143] on div "As we seek to build a good, orderly, and respectful culture in our large 8th gr…" at bounding box center [256, 134] width 329 height 27
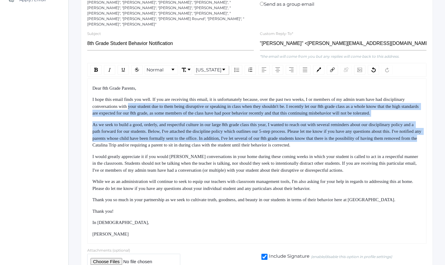
drag, startPoint x: 178, startPoint y: 143, endPoint x: 143, endPoint y: 91, distance: 62.7
click at [143, 92] on div "Dear 8th Grade Parents, I hope this email finds you well. If you are receiving …" at bounding box center [256, 161] width 329 height 153
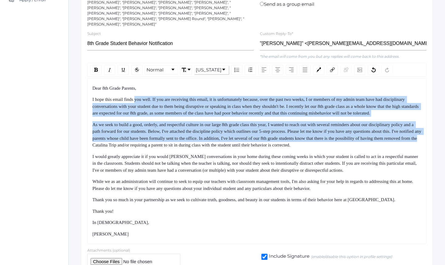
click at [143, 97] on span "I hope this email finds you well. If you are receiving this email, it is unfort…" at bounding box center [255, 106] width 327 height 19
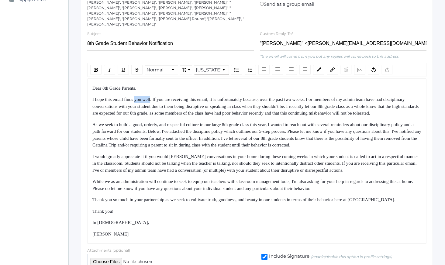
drag, startPoint x: 143, startPoint y: 91, endPoint x: 168, endPoint y: 117, distance: 35.9
click at [163, 114] on div "I hope this email finds you well. If you are receiving this email, it is unfort…" at bounding box center [256, 106] width 329 height 21
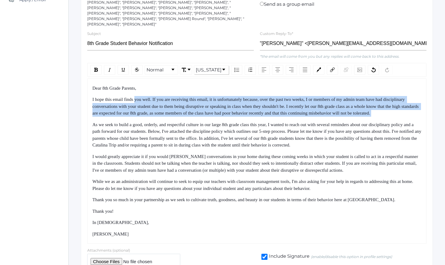
click at [168, 117] on div "I hope this email finds you well. If you are receiving this email, it is unfort…" at bounding box center [256, 106] width 329 height 21
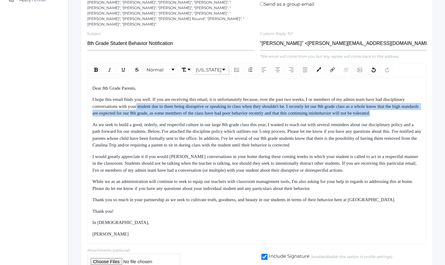
drag, startPoint x: 168, startPoint y: 117, endPoint x: 163, endPoint y: 102, distance: 15.5
click at [164, 103] on div "I hope this email finds you well. If you are receiving this email, it is unfort…" at bounding box center [256, 106] width 329 height 21
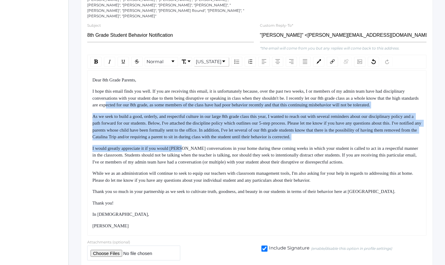
drag, startPoint x: 168, startPoint y: 107, endPoint x: 186, endPoint y: 150, distance: 45.7
click at [185, 148] on div "Dear 8th Grade Parents, I hope this email finds you well. If you are receiving …" at bounding box center [256, 153] width 329 height 153
click at [186, 150] on span "I would greatly appreciate it if you would [PERSON_NAME] conversations in your …" at bounding box center [255, 155] width 327 height 19
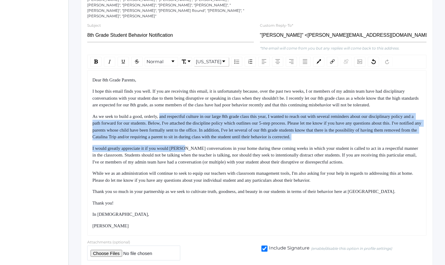
drag, startPoint x: 186, startPoint y: 150, endPoint x: 169, endPoint y: 115, distance: 38.2
click at [170, 116] on div "Dear 8th Grade Parents, I hope this email finds you well. If you are receiving …" at bounding box center [256, 153] width 329 height 153
click at [169, 115] on span "As we seek to build a good, orderly, and respectful culture in our large 8th gr…" at bounding box center [257, 127] width 330 height 26
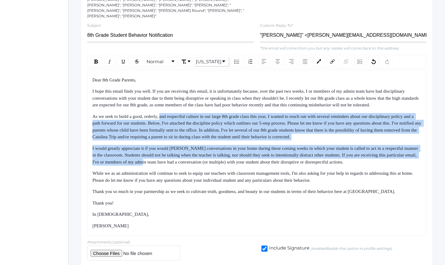
drag, startPoint x: 169, startPoint y: 115, endPoint x: 196, endPoint y: 169, distance: 60.0
click at [196, 168] on div "Dear 8th Grade Parents, I hope this email finds you well. If you are receiving …" at bounding box center [256, 153] width 329 height 153
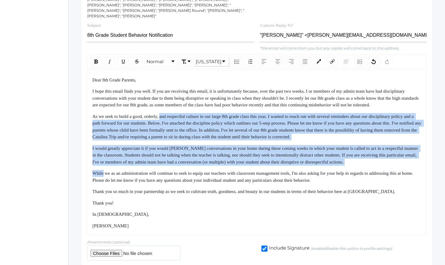
click at [196, 169] on div "Dear 8th Grade Parents, I hope this email finds you well. If you are receiving …" at bounding box center [256, 153] width 329 height 153
drag, startPoint x: 196, startPoint y: 169, endPoint x: 185, endPoint y: 109, distance: 61.2
click at [185, 109] on div "Dear 8th Grade Parents, I hope this email finds you well. If you are receiving …" at bounding box center [256, 153] width 329 height 153
click at [185, 109] on div "I hope this email finds you well. If you are receiving this email, it is unfort…" at bounding box center [256, 98] width 329 height 21
drag, startPoint x: 185, startPoint y: 109, endPoint x: 206, endPoint y: 167, distance: 61.6
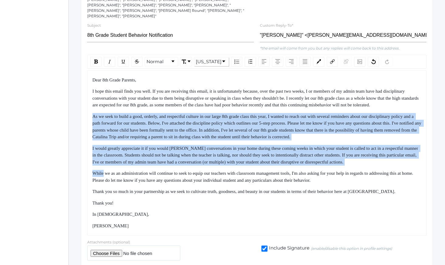
click at [205, 165] on div "Dear 8th Grade Parents, I hope this email finds you well. If you are receiving …" at bounding box center [256, 153] width 329 height 153
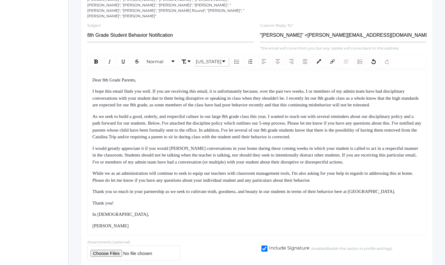
click at [206, 167] on div "Dear 8th Grade Parents, I hope this email finds you well. If you are receiving …" at bounding box center [256, 153] width 329 height 153
click at [123, 130] on span "As we seek to build a good, orderly, and respectful culture in our large 8th gr…" at bounding box center [257, 127] width 330 height 26
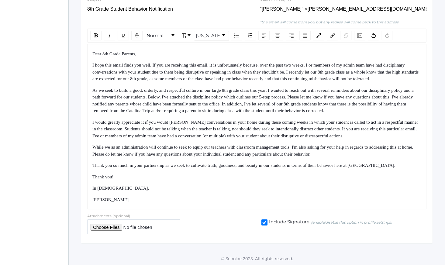
click at [278, 105] on span "As we seek to build a good, orderly, and respectful culture in our large 8th gr…" at bounding box center [253, 101] width 322 height 26
click at [161, 4] on input "8th Grade Student Behavior Notification" at bounding box center [170, 9] width 167 height 14
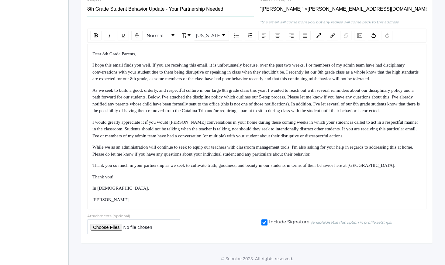
type input "8th Grade Student Behavior Update - Your Partnership Needed"
click at [181, 80] on div "I hope this email finds you well. If you are receiving this email, it is unfort…" at bounding box center [256, 72] width 329 height 21
drag, startPoint x: 181, startPoint y: 80, endPoint x: 203, endPoint y: 117, distance: 43.0
click at [203, 117] on div "Dear 8th Grade Parents, I hope this email finds you well. If you are receiving …" at bounding box center [256, 126] width 329 height 153
click at [204, 114] on div "As we seek to build a good, orderly, and respectful culture in our large 8th gr…" at bounding box center [256, 100] width 329 height 27
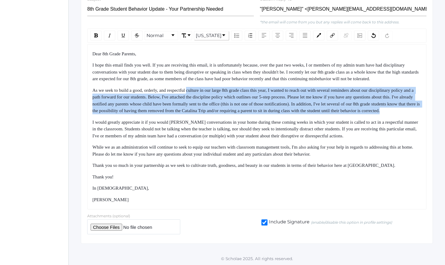
drag, startPoint x: 204, startPoint y: 119, endPoint x: 195, endPoint y: 79, distance: 40.4
click at [195, 80] on div "Dear 8th Grade Parents, I hope this email finds you well. If you are receiving …" at bounding box center [256, 126] width 329 height 153
click at [195, 79] on div "I hope this email finds you well. If you are receiving this email, it is unfort…" at bounding box center [256, 72] width 329 height 21
drag, startPoint x: 195, startPoint y: 79, endPoint x: 216, endPoint y: 125, distance: 50.6
click at [216, 124] on div "Dear 8th Grade Parents, I hope this email finds you well. If you are receiving …" at bounding box center [256, 126] width 329 height 153
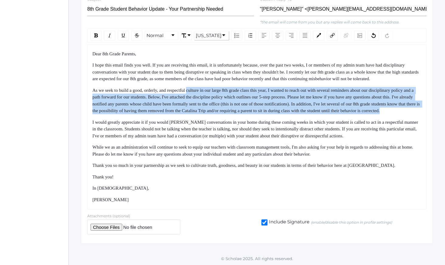
click at [216, 125] on div "Dear 8th Grade Parents, I hope this email finds you well. If you are receiving …" at bounding box center [256, 126] width 329 height 153
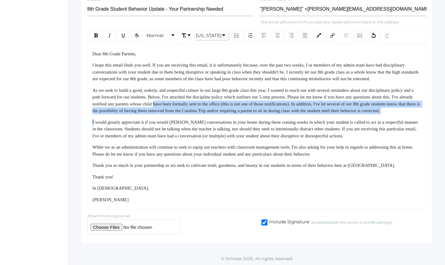
drag, startPoint x: 216, startPoint y: 125, endPoint x: 204, endPoint y: 83, distance: 43.8
click at [206, 88] on div "Dear 8th Grade Parents, I hope this email finds you well. If you are receiving …" at bounding box center [256, 126] width 329 height 153
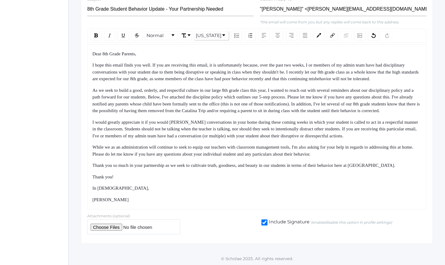
click at [204, 82] on div "I hope this email finds you well. If you are receiving this email, it is unfort…" at bounding box center [256, 72] width 329 height 21
click at [295, 104] on span "As we seek to build a good, orderly, and respectful culture in our large 8th gr…" at bounding box center [256, 101] width 329 height 26
drag, startPoint x: 301, startPoint y: 114, endPoint x: 310, endPoint y: 129, distance: 16.9
click at [309, 128] on div "Dear 8th Grade Parents, I hope this email finds you well. If you are receiving …" at bounding box center [256, 126] width 329 height 153
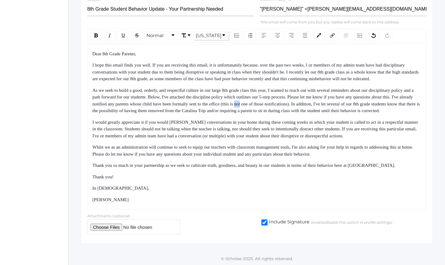
click at [310, 129] on span "I would greatly appreciate it if you would [PERSON_NAME] conversations in your …" at bounding box center [255, 129] width 327 height 19
drag, startPoint x: 310, startPoint y: 129, endPoint x: 281, endPoint y: 75, distance: 60.5
click at [282, 76] on div "Dear 8th Grade Parents, I hope this email finds you well. If you are receiving …" at bounding box center [256, 126] width 329 height 153
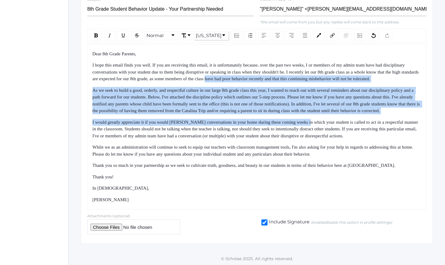
click at [281, 75] on span "I hope this email finds you well. If you are receiving this email, it is unfort…" at bounding box center [255, 72] width 327 height 19
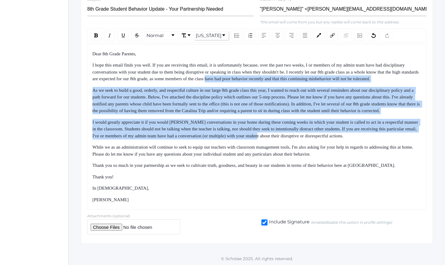
drag, startPoint x: 281, startPoint y: 75, endPoint x: 317, endPoint y: 154, distance: 86.5
click at [315, 150] on div "Dear 8th Grade Parents, I hope this email finds you well. If you are receiving …" at bounding box center [256, 126] width 329 height 153
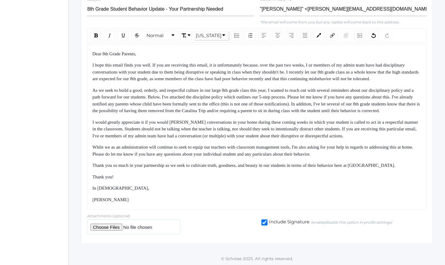
click at [317, 154] on span "While we as an administration will continue to seek to equip our teachers with …" at bounding box center [253, 151] width 322 height 12
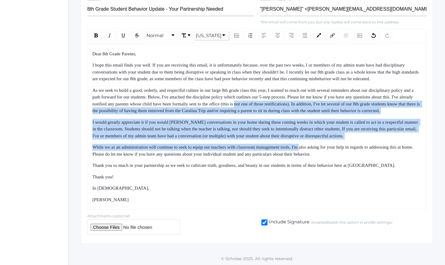
drag, startPoint x: 317, startPoint y: 154, endPoint x: 292, endPoint y: 88, distance: 70.5
click at [293, 90] on div "Dear 8th Grade Parents, I hope this email finds you well. If you are receiving …" at bounding box center [256, 126] width 329 height 153
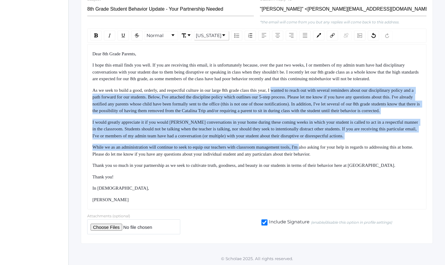
click at [292, 88] on div "As we seek to build a good, orderly, and respectful culture in our large 8th gr…" at bounding box center [256, 100] width 329 height 27
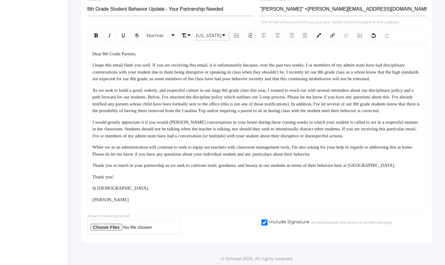
click at [103, 234] on input "file" at bounding box center [133, 227] width 93 height 15
type input "C:\fakepath\Upper School Discipline.pdf"
click at [220, 130] on span "I would greatly appreciate it if you would [PERSON_NAME] conversations in your …" at bounding box center [255, 129] width 327 height 19
drag, startPoint x: 211, startPoint y: 78, endPoint x: 230, endPoint y: 132, distance: 56.7
click at [230, 132] on div "Dear 8th Grade Parents, I hope this email finds you well. If you are receiving …" at bounding box center [256, 126] width 329 height 153
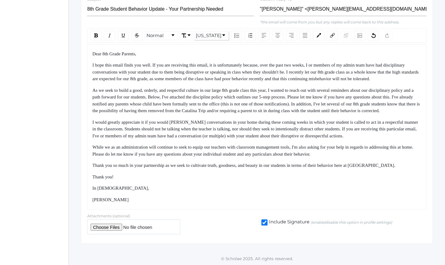
click at [230, 132] on span "I would greatly appreciate it if you would [PERSON_NAME] conversations in your …" at bounding box center [255, 129] width 327 height 19
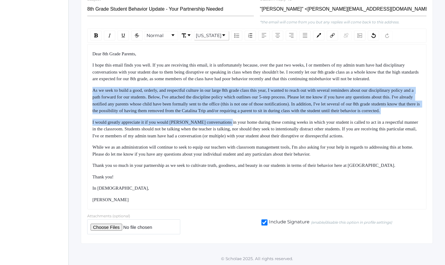
drag, startPoint x: 230, startPoint y: 132, endPoint x: 214, endPoint y: 85, distance: 49.6
click at [214, 85] on div "Dear 8th Grade Parents, I hope this email finds you well. If you are receiving …" at bounding box center [256, 126] width 329 height 153
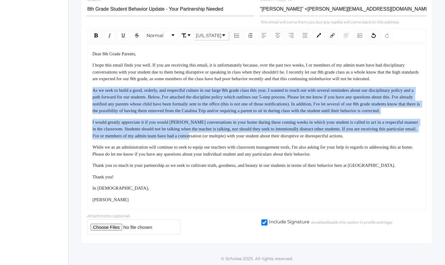
drag, startPoint x: 214, startPoint y: 85, endPoint x: 235, endPoint y: 149, distance: 67.2
click at [234, 147] on div "Dear 8th Grade Parents, I hope this email finds you well. If you are receiving …" at bounding box center [256, 126] width 329 height 153
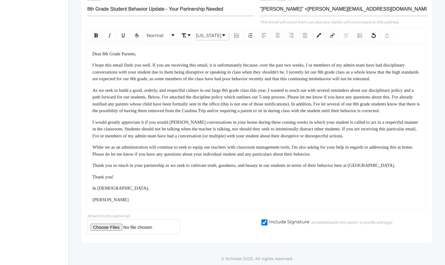
click at [235, 149] on div "Dear 8th Grade Parents, I hope this email finds you well. If you are receiving …" at bounding box center [256, 126] width 329 height 153
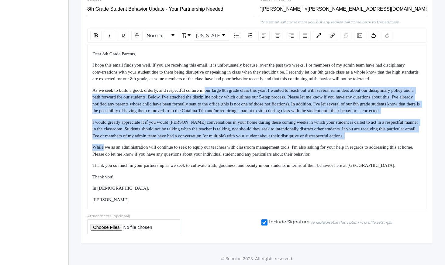
drag, startPoint x: 235, startPoint y: 149, endPoint x: 215, endPoint y: 88, distance: 64.3
click at [216, 90] on div "Dear 8th Grade Parents, I hope this email finds you well. If you are receiving …" at bounding box center [256, 126] width 329 height 153
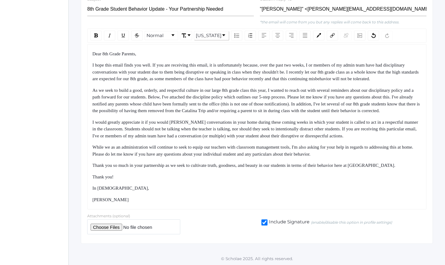
click at [215, 88] on div "Dear 8th Grade Parents, I hope this email finds you well. If you are receiving …" at bounding box center [256, 126] width 329 height 153
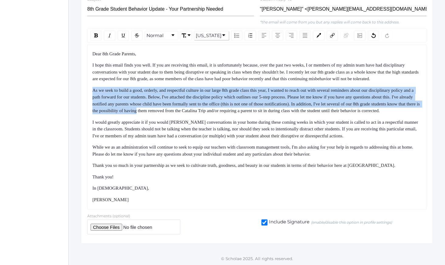
drag, startPoint x: 215, startPoint y: 88, endPoint x: 232, endPoint y: 127, distance: 43.2
click at [231, 126] on div "Dear 8th Grade Parents, I hope this email finds you well. If you are receiving …" at bounding box center [256, 126] width 329 height 153
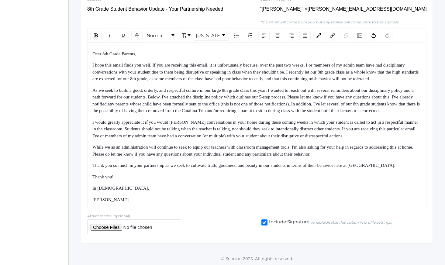
click at [232, 127] on span "I would greatly appreciate it if you would [PERSON_NAME] conversations in your …" at bounding box center [255, 129] width 327 height 19
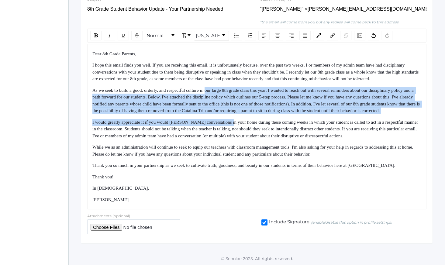
drag, startPoint x: 232, startPoint y: 127, endPoint x: 217, endPoint y: 84, distance: 46.1
click at [217, 84] on div "Dear 8th Grade Parents, I hope this email finds you well. If you are receiving …" at bounding box center [256, 126] width 329 height 153
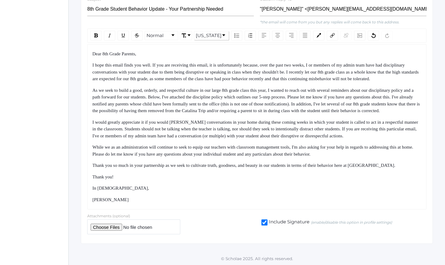
click at [217, 82] on div "I hope this email finds you well. If you are receiving this email, it is unfort…" at bounding box center [256, 72] width 329 height 21
drag, startPoint x: 217, startPoint y: 83, endPoint x: 237, endPoint y: 113, distance: 36.4
click at [237, 113] on div "Dear 8th Grade Parents, I hope this email finds you well. If you are receiving …" at bounding box center [256, 126] width 329 height 153
click at [239, 114] on div "As we seek to build a good, orderly, and respectful culture in our large 8th gr…" at bounding box center [256, 100] width 329 height 27
drag, startPoint x: 231, startPoint y: 83, endPoint x: 255, endPoint y: 156, distance: 76.9
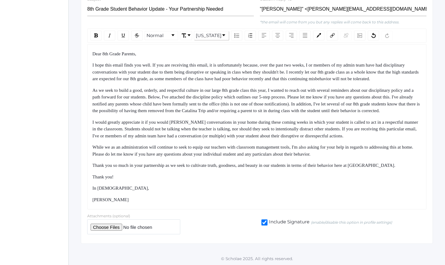
click at [254, 155] on div "Dear 8th Grade Parents, I hope this email finds you well. If you are receiving …" at bounding box center [256, 126] width 329 height 153
click at [255, 156] on span "While we as an administration will continue to seek to equip our teachers with …" at bounding box center [253, 151] width 322 height 12
click at [248, 140] on div "I would greatly appreciate it if you would [PERSON_NAME] conversations in your …" at bounding box center [256, 129] width 329 height 21
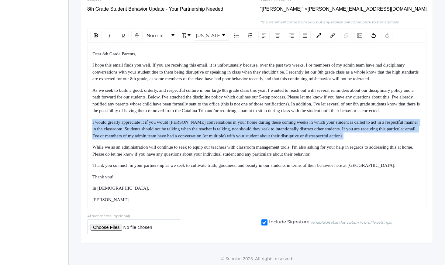
click at [248, 140] on div "I would greatly appreciate it if you would [PERSON_NAME] conversations in your …" at bounding box center [256, 129] width 329 height 21
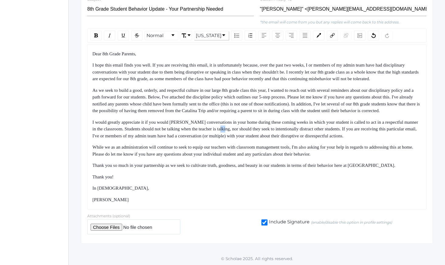
click at [248, 140] on div "I would greatly appreciate it if you would [PERSON_NAME] conversations in your …" at bounding box center [256, 129] width 329 height 21
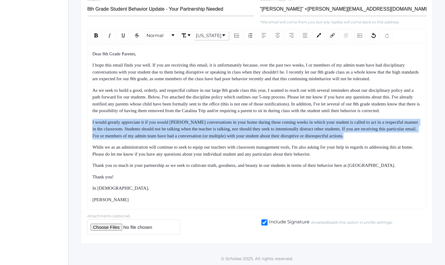
click at [248, 140] on div "I would greatly appreciate it if you would [PERSON_NAME] conversations in your …" at bounding box center [256, 129] width 329 height 21
click at [258, 140] on div "I would greatly appreciate it if you would [PERSON_NAME] conversations in your …" at bounding box center [256, 129] width 329 height 21
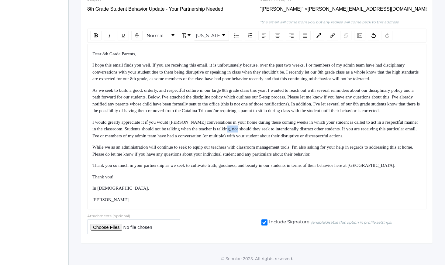
click at [258, 140] on div "I would greatly appreciate it if you would [PERSON_NAME] conversations in your …" at bounding box center [256, 129] width 329 height 21
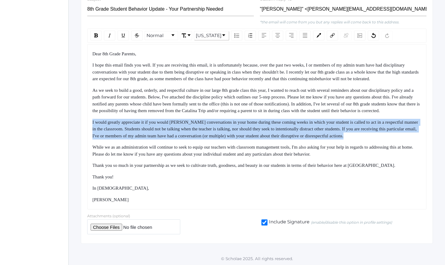
click at [258, 140] on div "I would greatly appreciate it if you would [PERSON_NAME] conversations in your …" at bounding box center [256, 129] width 329 height 21
click at [264, 140] on div "I would greatly appreciate it if you would [PERSON_NAME] conversations in your …" at bounding box center [256, 129] width 329 height 21
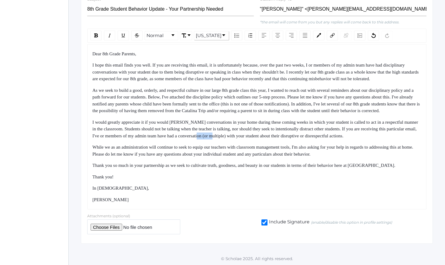
click at [264, 140] on div "I would greatly appreciate it if you would [PERSON_NAME] conversations in your …" at bounding box center [256, 129] width 329 height 21
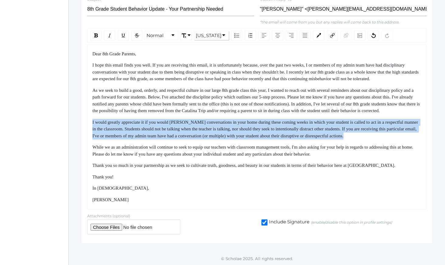
click at [264, 140] on div "I would greatly appreciate it if you would [PERSON_NAME] conversations in your …" at bounding box center [256, 129] width 329 height 21
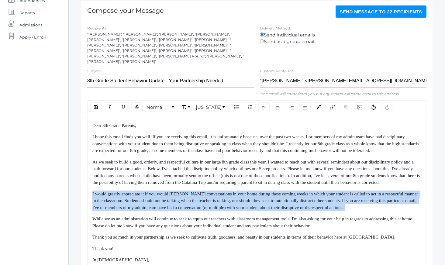
scroll to position [84, 0]
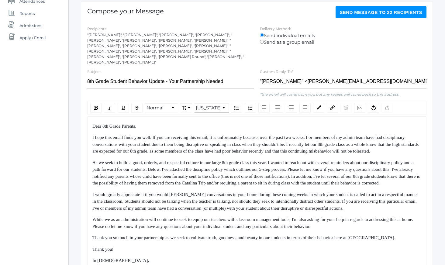
click at [264, 141] on span "I hope this email finds you well. If you are receiving this email, it is unfort…" at bounding box center [255, 144] width 327 height 19
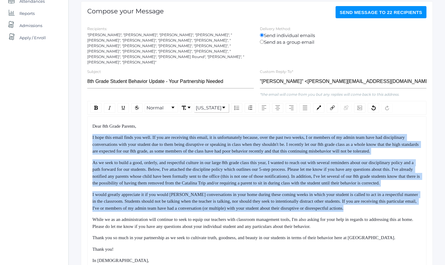
drag, startPoint x: 264, startPoint y: 141, endPoint x: 274, endPoint y: 221, distance: 80.9
click at [275, 220] on div "Dear 8th Grade Parents, I hope this email finds you well. If you are receiving …" at bounding box center [256, 199] width 329 height 153
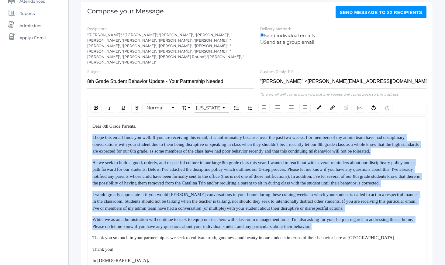
click at [274, 221] on div "Dear 8th Grade Parents, I hope this email finds you well. If you are receiving …" at bounding box center [256, 199] width 329 height 153
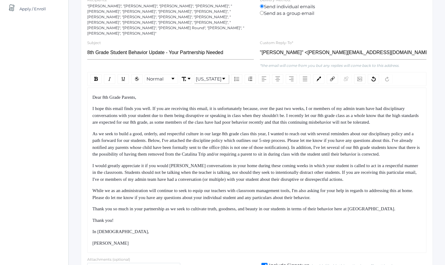
scroll to position [118, 0]
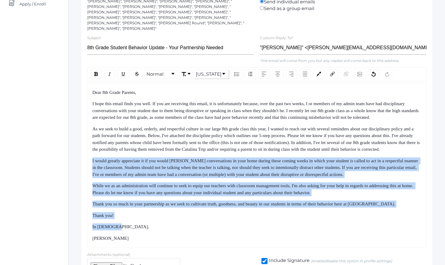
drag, startPoint x: 256, startPoint y: 164, endPoint x: 286, endPoint y: 237, distance: 78.7
click at [286, 237] on div "Dear 8th Grade Parents, I hope this email finds you well. If you are receiving …" at bounding box center [256, 165] width 329 height 153
click at [286, 230] on div "In [DEMOGRAPHIC_DATA]," at bounding box center [256, 226] width 329 height 7
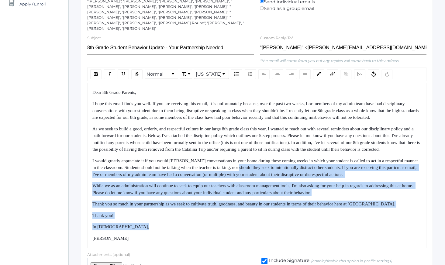
drag, startPoint x: 286, startPoint y: 237, endPoint x: 269, endPoint y: 164, distance: 74.3
click at [269, 165] on div "Dear 8th Grade Parents, I hope this email finds you well. If you are receiving …" at bounding box center [256, 165] width 329 height 153
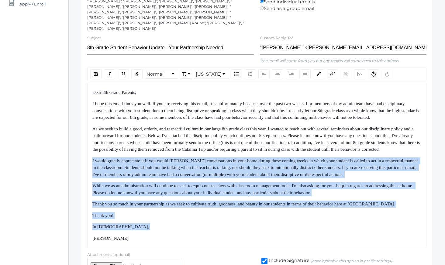
click at [269, 164] on div "Dear 8th Grade Parents, I hope this email finds you well. If you are receiving …" at bounding box center [256, 165] width 329 height 153
drag, startPoint x: 269, startPoint y: 164, endPoint x: 394, endPoint y: 250, distance: 151.2
click at [394, 242] on div "Dear 8th Grade Parents, I hope this email finds you well. If you are receiving …" at bounding box center [256, 165] width 329 height 153
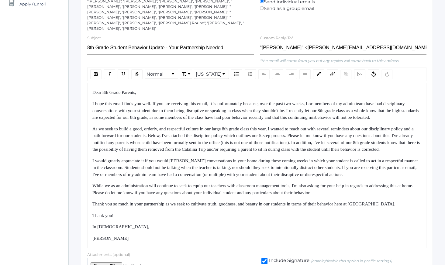
click at [394, 248] on div "Dear 8th Grade Parents, I hope this email finds you well. If you are receiving …" at bounding box center [256, 166] width 339 height 166
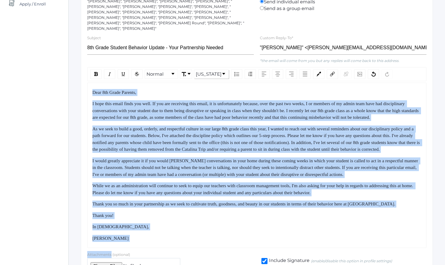
drag, startPoint x: 394, startPoint y: 250, endPoint x: 378, endPoint y: 166, distance: 85.6
click at [379, 166] on div "Dear 8th Grade Parents, I hope this email finds you well. If you are receiving …" at bounding box center [256, 166] width 339 height 166
click at [378, 166] on div "I would greatly appreciate it if you would [PERSON_NAME] conversations in your …" at bounding box center [256, 167] width 329 height 21
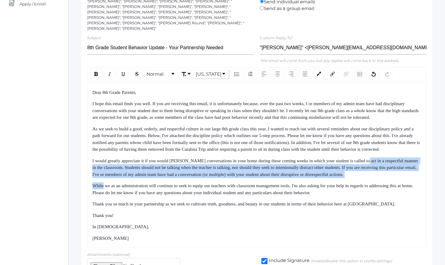
drag, startPoint x: 378, startPoint y: 166, endPoint x: 385, endPoint y: 210, distance: 44.8
click at [383, 204] on div "Dear 8th Grade Parents, I hope this email finds you well. If you are receiving …" at bounding box center [256, 165] width 329 height 153
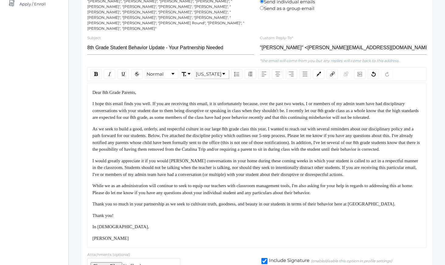
click at [385, 206] on span "Thank you so much in your partnership as we seek to cultivate truth, goodness, …" at bounding box center [243, 204] width 303 height 5
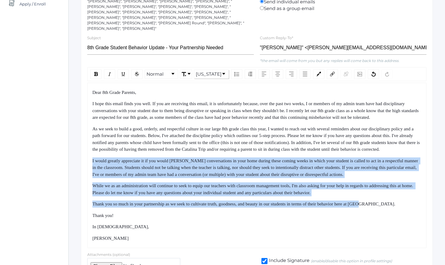
drag, startPoint x: 385, startPoint y: 210, endPoint x: 374, endPoint y: 164, distance: 47.4
click at [374, 164] on div "Dear 8th Grade Parents, I hope this email finds you well. If you are receiving …" at bounding box center [256, 165] width 329 height 153
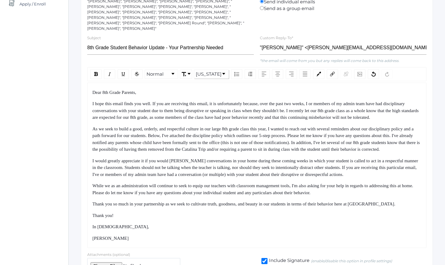
click at [373, 161] on div "Dear 8th Grade Parents, I hope this email finds you well. If you are receiving …" at bounding box center [256, 165] width 329 height 153
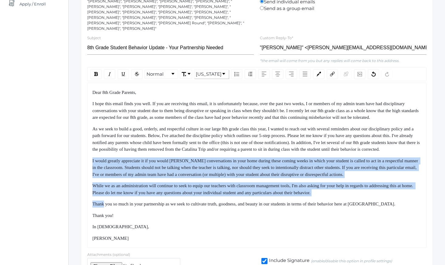
drag, startPoint x: 373, startPoint y: 161, endPoint x: 394, endPoint y: 226, distance: 68.5
click at [389, 215] on div "Dear 8th Grade Parents, I hope this email finds you well. If you are receiving …" at bounding box center [256, 165] width 329 height 153
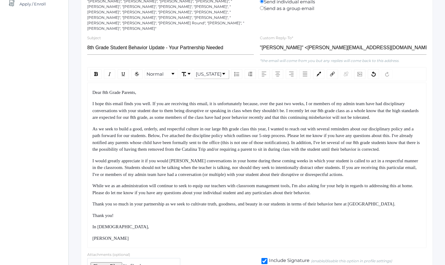
click at [394, 219] on div "Thank you!" at bounding box center [256, 215] width 329 height 7
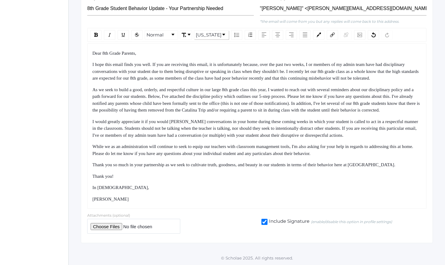
scroll to position [160, 0]
drag, startPoint x: 127, startPoint y: 178, endPoint x: 67, endPoint y: 178, distance: 59.9
click at [67, 178] on div "icons/ui/navigation/home Created with Sketch. Home icons/user/plain Created wit…" at bounding box center [222, 54] width 445 height 422
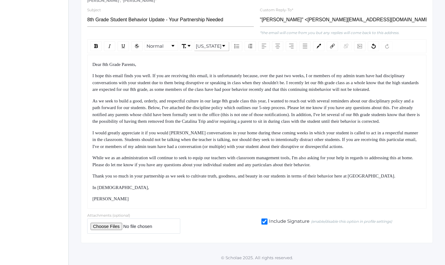
drag, startPoint x: 180, startPoint y: 95, endPoint x: 201, endPoint y: 189, distance: 96.3
click at [201, 189] on div "Dear 8th Grade Parents, I hope this email finds you well. If you are receiving …" at bounding box center [256, 131] width 329 height 141
click at [201, 190] on div "In [DEMOGRAPHIC_DATA]," at bounding box center [256, 187] width 329 height 7
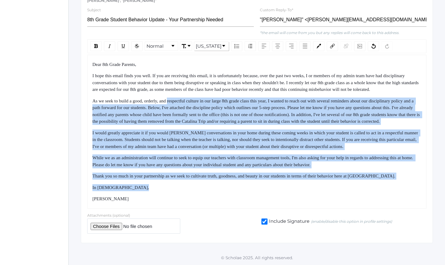
drag, startPoint x: 201, startPoint y: 190, endPoint x: 178, endPoint y: 88, distance: 104.1
click at [178, 89] on div "Dear 8th Grade Parents, I hope this email finds you well. If you are receiving …" at bounding box center [256, 131] width 329 height 141
click at [178, 88] on div "Dear 8th Grade Parents, I hope this email finds you well. If you are receiving …" at bounding box center [256, 131] width 329 height 141
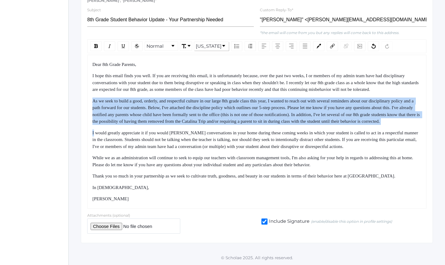
drag, startPoint x: 178, startPoint y: 88, endPoint x: 198, endPoint y: 144, distance: 58.9
click at [191, 128] on div "Dear 8th Grade Parents, I hope this email finds you well. If you are receiving …" at bounding box center [256, 131] width 329 height 141
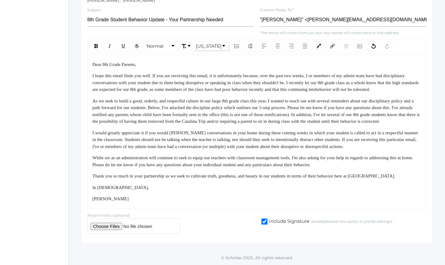
click at [198, 144] on div "I would greatly appreciate it if you would [PERSON_NAME] conversations in your …" at bounding box center [256, 140] width 329 height 21
click at [120, 76] on span "I hope this email finds you well. If you are receiving this email, it is unfort…" at bounding box center [255, 82] width 327 height 19
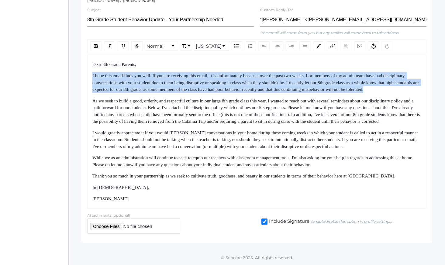
drag, startPoint x: 112, startPoint y: 56, endPoint x: 140, endPoint y: 99, distance: 50.9
click at [137, 93] on div "Dear 8th Grade Parents, I hope this email finds you well. If you are receiving …" at bounding box center [256, 131] width 329 height 141
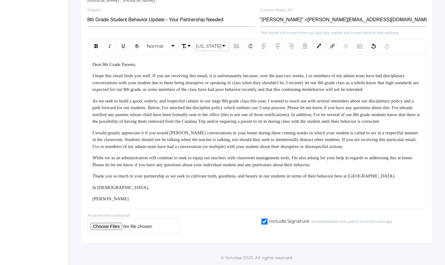
click at [140, 99] on span "As we seek to build a good, orderly, and respectful culture in our large 8th gr…" at bounding box center [256, 112] width 329 height 26
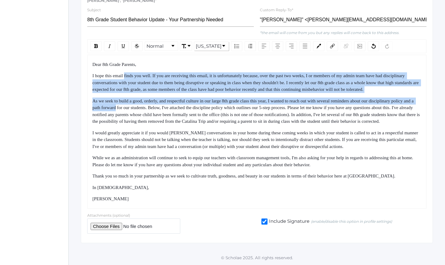
drag, startPoint x: 140, startPoint y: 99, endPoint x: 129, endPoint y: 55, distance: 44.7
click at [129, 61] on div "Dear 8th Grade Parents, I hope this email finds you well. If you are receiving …" at bounding box center [256, 131] width 329 height 141
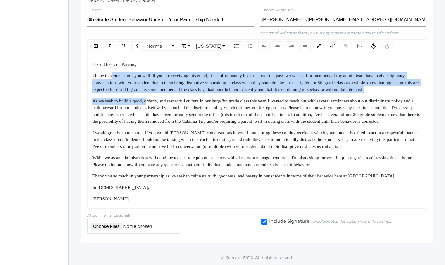
click at [154, 104] on div "Dear 8th Grade Parents, I hope this email finds you well. If you are receiving …" at bounding box center [256, 131] width 329 height 141
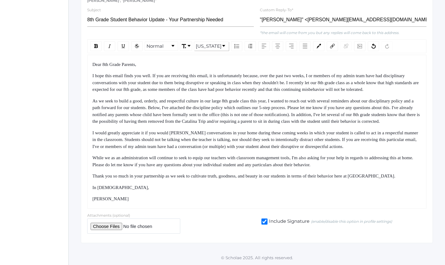
click at [155, 106] on span "As we seek to build a good, orderly, and respectful culture in our large 8th gr…" at bounding box center [256, 112] width 329 height 26
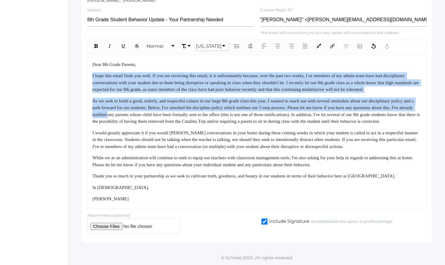
click at [147, 61] on div "Dear 8th Grade Parents, I hope this email finds you well. If you are receiving …" at bounding box center [256, 131] width 329 height 141
click at [147, 61] on div "Dear 8th Grade Parents," at bounding box center [256, 64] width 329 height 7
click at [182, 119] on div "Dear 8th Grade Parents, I hope this email finds you well. If you are receiving …" at bounding box center [256, 131] width 329 height 141
click at [182, 121] on div "As we seek to build a good, orderly, and respectful culture in our large 8th gr…" at bounding box center [256, 111] width 329 height 27
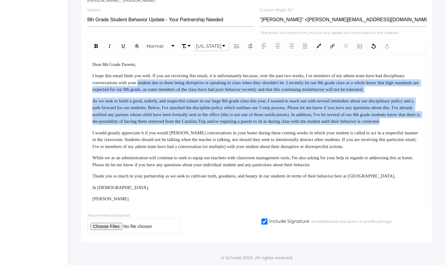
click at [167, 63] on div "Dear 8th Grade Parents, I hope this email finds you well. If you are receiving …" at bounding box center [256, 131] width 329 height 141
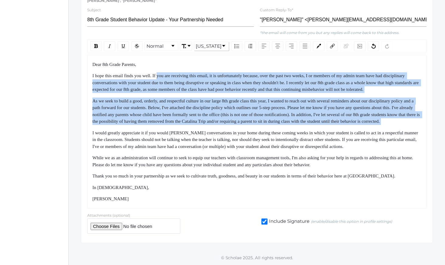
click at [167, 73] on span "I hope this email finds you well. If you are receiving this email, it is unfort…" at bounding box center [255, 82] width 327 height 19
click at [195, 126] on div "Dear 8th Grade Parents, I hope this email finds you well. If you are receiving …" at bounding box center [256, 131] width 329 height 141
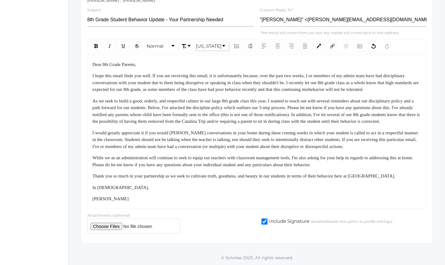
click at [197, 130] on div "I would greatly appreciate it if you would [PERSON_NAME] conversations in your …" at bounding box center [256, 140] width 329 height 21
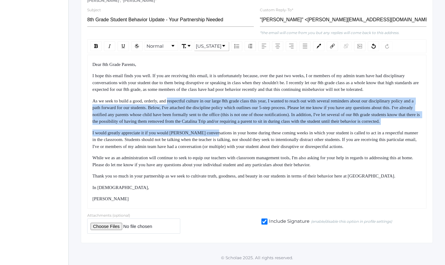
click at [179, 92] on div "Dear 8th Grade Parents, I hope this email finds you well. If you are receiving …" at bounding box center [256, 131] width 329 height 141
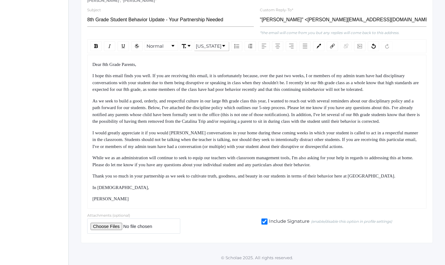
click at [332, 74] on span "I hope this email finds you well. If you are receiving this email, it is unfort…" at bounding box center [255, 82] width 327 height 19
click at [207, 76] on span "I hope this email finds you well. If you are receiving this email, it is unfort…" at bounding box center [255, 82] width 327 height 19
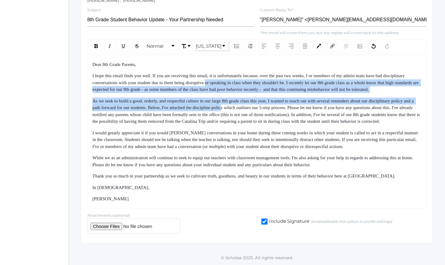
drag, startPoint x: 244, startPoint y: 73, endPoint x: 271, endPoint y: 130, distance: 63.2
click at [268, 122] on div "Dear 8th Grade Parents, I hope this email finds you well. If you are receiving …" at bounding box center [256, 131] width 329 height 141
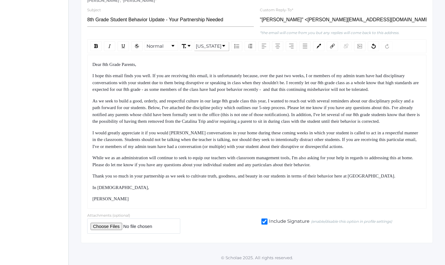
click at [271, 130] on div "I would greatly appreciate it if you would [PERSON_NAME] conversations in your …" at bounding box center [256, 140] width 329 height 21
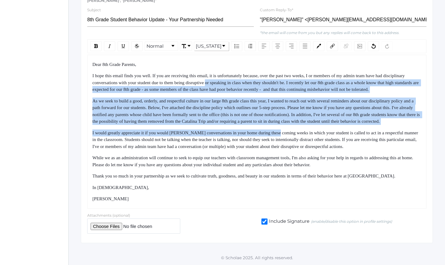
click at [240, 64] on div "Dear 8th Grade Parents, I hope this email finds you well. If you are receiving …" at bounding box center [256, 131] width 329 height 141
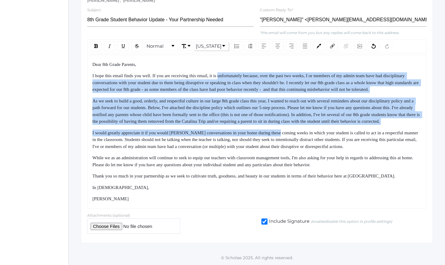
click at [239, 73] on span "I hope this email finds you well. If you are receiving this email, it is unfort…" at bounding box center [255, 82] width 327 height 19
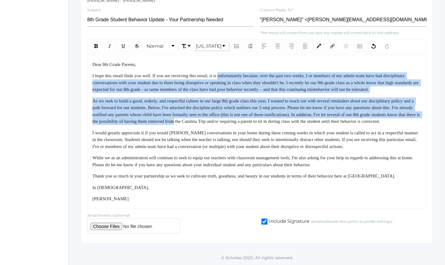
click at [262, 129] on div "Dear 8th Grade Parents, I hope this email finds you well. If you are receiving …" at bounding box center [256, 131] width 329 height 141
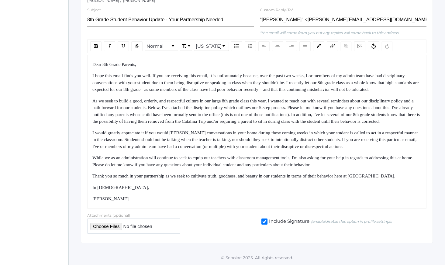
click at [263, 132] on span "I would greatly appreciate it if you would [PERSON_NAME] conversations in your …" at bounding box center [255, 139] width 327 height 19
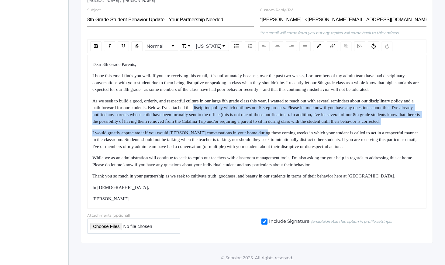
click at [238, 96] on div "Dear 8th Grade Parents, I hope this email finds you well. If you are receiving …" at bounding box center [256, 131] width 329 height 141
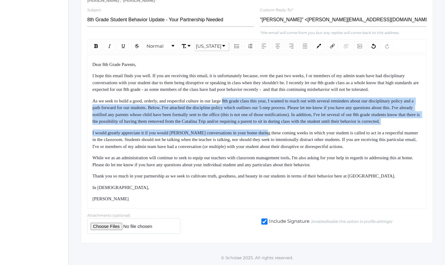
click at [238, 99] on span "As we seek to build a good, orderly, and respectful culture in our large 8th gr…" at bounding box center [256, 112] width 329 height 26
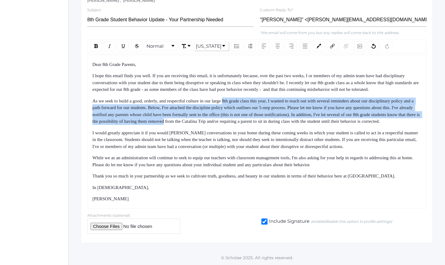
click at [260, 123] on div "As we seek to build a good, orderly, and respectful culture in our large 8th gr…" at bounding box center [256, 111] width 329 height 27
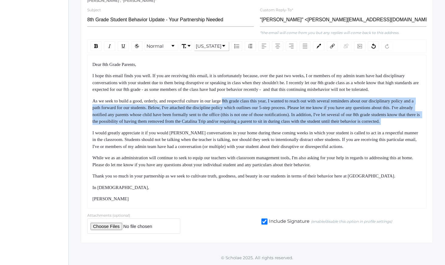
click at [262, 124] on div "As we seek to build a good, orderly, and respectful culture in our large 8th gr…" at bounding box center [256, 111] width 329 height 27
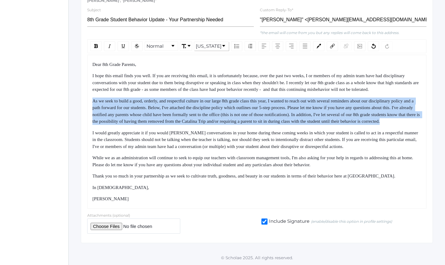
click at [245, 88] on div "Dear 8th Grade Parents, I hope this email finds you well. If you are receiving …" at bounding box center [256, 131] width 329 height 141
click at [244, 86] on div "Dear 8th Grade Parents, I hope this email finds you well. If you are receiving …" at bounding box center [256, 131] width 329 height 141
click at [277, 122] on div "Dear 8th Grade Parents, I hope this email finds you well. If you are receiving …" at bounding box center [256, 131] width 329 height 141
click at [277, 122] on div "As we seek to build a good, orderly, and respectful culture in our large 8th gr…" at bounding box center [256, 111] width 329 height 27
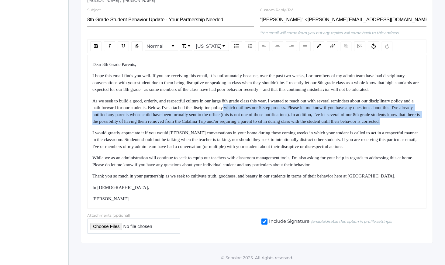
click at [261, 100] on div "As we seek to build a good, orderly, and respectful culture in our large 8th gr…" at bounding box center [256, 111] width 329 height 27
click at [261, 99] on span "As we seek to build a good, orderly, and respectful culture in our large 8th gr…" at bounding box center [256, 112] width 329 height 26
click at [280, 115] on span "As we seek to build a good, orderly, and respectful culture in our large 8th gr…" at bounding box center [256, 112] width 329 height 26
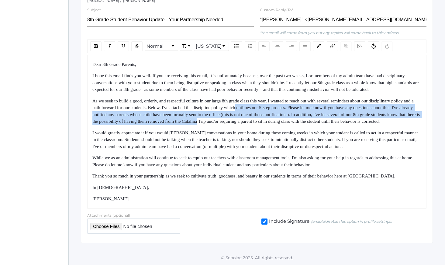
click at [274, 100] on span "As we seek to build a good, orderly, and respectful culture in our large 8th gr…" at bounding box center [256, 112] width 329 height 26
click at [287, 123] on div "As we seek to build a good, orderly, and respectful culture in our large 8th gr…" at bounding box center [256, 111] width 329 height 27
click at [287, 124] on div "As we seek to build a good, orderly, and respectful culture in our large 8th gr…" at bounding box center [256, 111] width 329 height 27
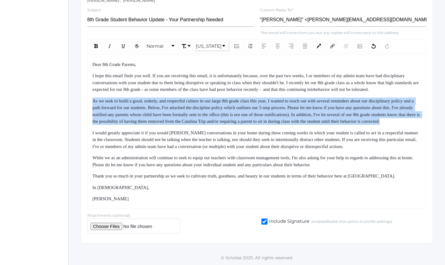
click at [268, 98] on div "As we seek to build a good, orderly, and respectful culture in our large 8th gr…" at bounding box center [256, 111] width 329 height 27
click at [268, 90] on div "Dear 8th Grade Parents, I hope this email finds you well. If you are receiving …" at bounding box center [256, 131] width 329 height 141
click at [355, 116] on div "Dear 8th Grade Parents, I hope this email finds you well. If you are receiving …" at bounding box center [256, 131] width 329 height 141
click at [355, 116] on span "As we seek to build a good, orderly, and respectful culture in our large 8th gr…" at bounding box center [256, 112] width 329 height 26
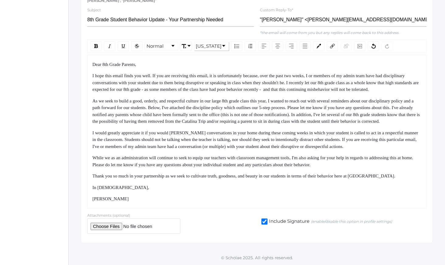
click at [266, 125] on div "Dear 8th Grade Parents, I hope this email finds you well. If you are receiving …" at bounding box center [256, 131] width 329 height 141
click at [257, 118] on div "As we seek to build a good, orderly, and respectful culture in our large 8th gr…" at bounding box center [256, 111] width 329 height 27
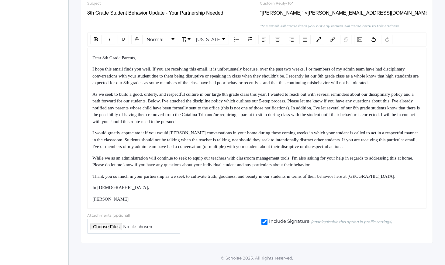
click at [248, 122] on span "As we seek to build a good, orderly, and respectful culture in our large 8th gr…" at bounding box center [256, 108] width 329 height 32
click at [280, 121] on span "As we seek to build a good, orderly, and respectful culture in our large 8th gr…" at bounding box center [256, 108] width 329 height 32
click at [281, 121] on span "As we seek to build a good, orderly, and respectful culture in our large 8th gr…" at bounding box center [256, 108] width 329 height 32
click at [358, 120] on div "As we seek to build a good, orderly, and respectful culture in our large 8th gr…" at bounding box center [256, 108] width 329 height 34
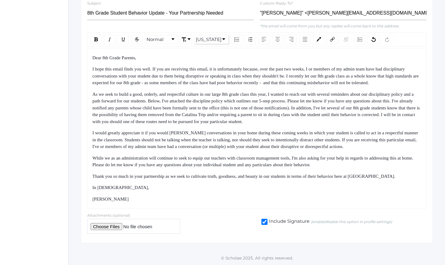
click at [216, 133] on span "I would greatly appreciate it if you would [PERSON_NAME] conversations in your …" at bounding box center [255, 139] width 327 height 19
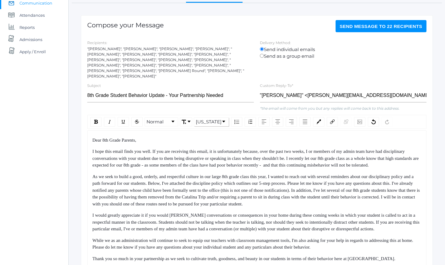
scroll to position [68, 0]
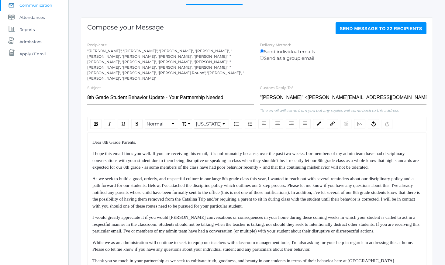
click at [99, 48] on div "Recipients: "[PERSON_NAME]", "[PERSON_NAME]", "[PERSON_NAME]", "[PERSON_NAME]",…" at bounding box center [170, 61] width 173 height 40
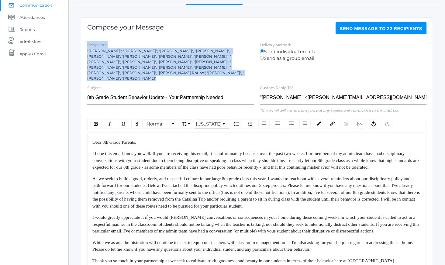
drag, startPoint x: 99, startPoint y: 48, endPoint x: 147, endPoint y: 71, distance: 54.1
click at [147, 71] on div "Recipients: "[PERSON_NAME]", "[PERSON_NAME]", "[PERSON_NAME]", "[PERSON_NAME]",…" at bounding box center [170, 61] width 173 height 40
click at [147, 71] on div ""[PERSON_NAME]", "[PERSON_NAME]", "[PERSON_NAME]", "[PERSON_NAME]", "[PERSON_NA…" at bounding box center [170, 64] width 167 height 33
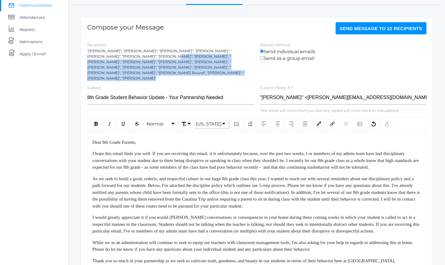
drag, startPoint x: 147, startPoint y: 71, endPoint x: 131, endPoint y: 54, distance: 23.4
click at [131, 54] on div ""[PERSON_NAME]", "[PERSON_NAME]", "[PERSON_NAME]", "[PERSON_NAME]", "[PERSON_NA…" at bounding box center [170, 64] width 167 height 33
drag, startPoint x: 131, startPoint y: 54, endPoint x: 147, endPoint y: 74, distance: 25.7
click at [147, 74] on div ""[PERSON_NAME]", "[PERSON_NAME]", "[PERSON_NAME]", "[PERSON_NAME]", "[PERSON_NA…" at bounding box center [170, 64] width 167 height 33
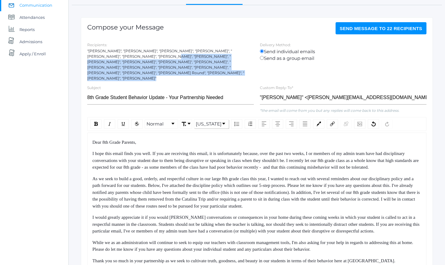
click at [147, 74] on div ""[PERSON_NAME]", "[PERSON_NAME]", "[PERSON_NAME]", "[PERSON_NAME]", "[PERSON_NA…" at bounding box center [170, 64] width 167 height 33
drag, startPoint x: 147, startPoint y: 74, endPoint x: 139, endPoint y: 56, distance: 20.0
click at [140, 57] on div ""[PERSON_NAME]", "[PERSON_NAME]", "[PERSON_NAME]", "[PERSON_NAME]", "[PERSON_NA…" at bounding box center [170, 64] width 167 height 33
click at [139, 56] on div ""[PERSON_NAME]", "[PERSON_NAME]", "[PERSON_NAME]", "[PERSON_NAME]", "[PERSON_NA…" at bounding box center [170, 64] width 167 height 33
drag, startPoint x: 139, startPoint y: 56, endPoint x: 156, endPoint y: 71, distance: 23.0
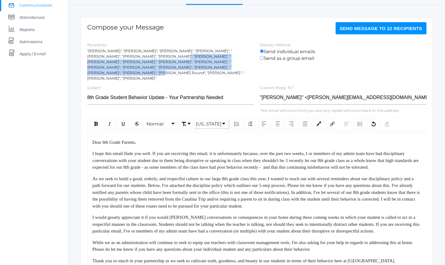
click at [156, 71] on div ""[PERSON_NAME]", "[PERSON_NAME]", "[PERSON_NAME]", "[PERSON_NAME]", "[PERSON_NA…" at bounding box center [170, 64] width 167 height 33
drag, startPoint x: 156, startPoint y: 71, endPoint x: 148, endPoint y: 50, distance: 22.7
click at [148, 51] on div ""[PERSON_NAME]", "[PERSON_NAME]", "[PERSON_NAME]", "[PERSON_NAME]", "[PERSON_NA…" at bounding box center [170, 64] width 167 height 33
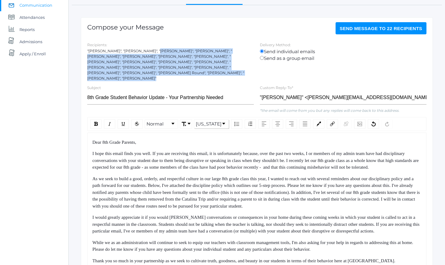
click at [148, 50] on div ""[PERSON_NAME]", "[PERSON_NAME]", "[PERSON_NAME]", "[PERSON_NAME]", "[PERSON_NA…" at bounding box center [170, 64] width 167 height 33
drag, startPoint x: 148, startPoint y: 50, endPoint x: 163, endPoint y: 72, distance: 26.1
click at [162, 72] on div ""[PERSON_NAME]", "[PERSON_NAME]", "[PERSON_NAME]", "[PERSON_NAME]", "[PERSON_NA…" at bounding box center [170, 64] width 167 height 33
click at [163, 72] on div ""[PERSON_NAME]", "[PERSON_NAME]", "[PERSON_NAME]", "[PERSON_NAME]", "[PERSON_NA…" at bounding box center [170, 64] width 167 height 33
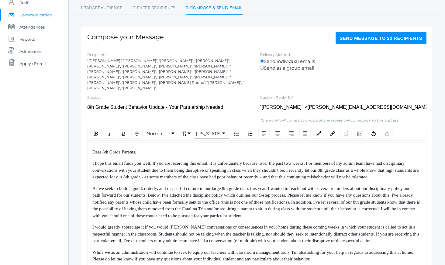
scroll to position [58, 0]
click at [141, 61] on div ""[PERSON_NAME]", "[PERSON_NAME]", "[PERSON_NAME]", "[PERSON_NAME]", "[PERSON_NA…" at bounding box center [170, 74] width 167 height 33
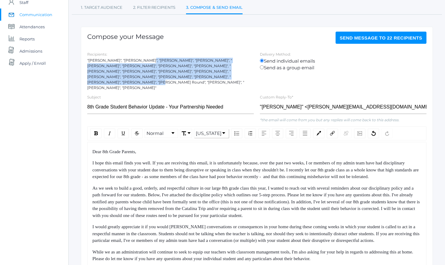
drag, startPoint x: 141, startPoint y: 61, endPoint x: 153, endPoint y: 81, distance: 22.9
click at [152, 80] on div ""[PERSON_NAME]", "[PERSON_NAME]", "[PERSON_NAME]", "[PERSON_NAME]", "[PERSON_NA…" at bounding box center [170, 74] width 167 height 33
click at [153, 81] on div ""[PERSON_NAME]", "[PERSON_NAME]", "[PERSON_NAME]", "[PERSON_NAME]", "[PERSON_NA…" at bounding box center [170, 74] width 167 height 33
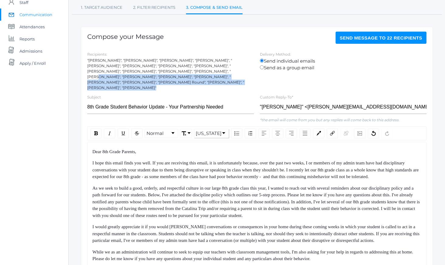
drag, startPoint x: 153, startPoint y: 81, endPoint x: 144, endPoint y: 67, distance: 16.2
click at [144, 67] on div ""[PERSON_NAME]", "[PERSON_NAME]", "[PERSON_NAME]", "[PERSON_NAME]", "[PERSON_NA…" at bounding box center [170, 74] width 167 height 33
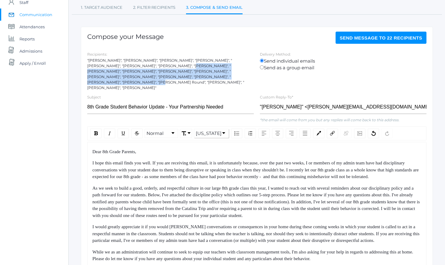
drag, startPoint x: 144, startPoint y: 67, endPoint x: 149, endPoint y: 78, distance: 12.8
click at [149, 78] on div ""[PERSON_NAME]", "[PERSON_NAME]", "[PERSON_NAME]", "[PERSON_NAME]", "[PERSON_NA…" at bounding box center [170, 74] width 167 height 33
drag, startPoint x: 149, startPoint y: 78, endPoint x: 147, endPoint y: 64, distance: 14.5
click at [147, 65] on div ""[PERSON_NAME]", "[PERSON_NAME]", "[PERSON_NAME]", "[PERSON_NAME]", "[PERSON_NA…" at bounding box center [170, 74] width 167 height 33
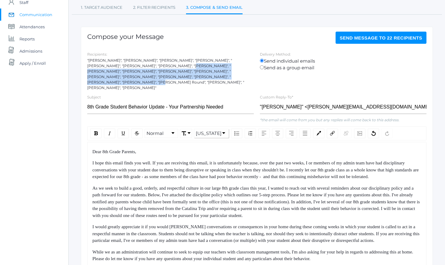
click at [147, 64] on div ""[PERSON_NAME]", "[PERSON_NAME]", "[PERSON_NAME]", "[PERSON_NAME]", "[PERSON_NA…" at bounding box center [170, 74] width 167 height 33
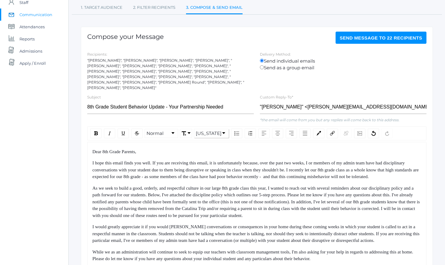
click at [147, 62] on div ""[PERSON_NAME]", "[PERSON_NAME]", "[PERSON_NAME]", "[PERSON_NAME]", "[PERSON_NA…" at bounding box center [170, 74] width 167 height 33
drag, startPoint x: 147, startPoint y: 62, endPoint x: 99, endPoint y: 66, distance: 48.2
click at [99, 66] on div ""[PERSON_NAME]", "[PERSON_NAME]", "[PERSON_NAME]", "[PERSON_NAME]", "[PERSON_NA…" at bounding box center [170, 74] width 167 height 33
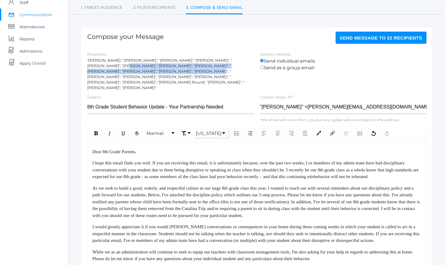
drag, startPoint x: 99, startPoint y: 66, endPoint x: 124, endPoint y: 71, distance: 25.3
click at [123, 71] on div ""[PERSON_NAME]", "[PERSON_NAME]", "[PERSON_NAME]", "[PERSON_NAME]", "[PERSON_NA…" at bounding box center [170, 74] width 167 height 33
click at [124, 71] on div ""[PERSON_NAME]", "[PERSON_NAME]", "[PERSON_NAME]", "[PERSON_NAME]", "[PERSON_NA…" at bounding box center [170, 74] width 167 height 33
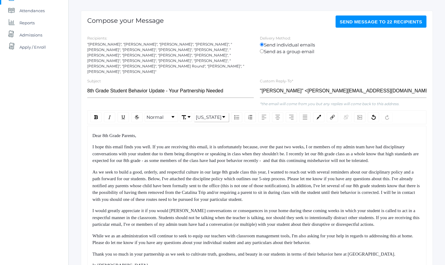
scroll to position [76, 0]
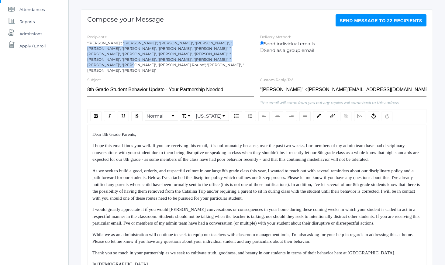
drag, startPoint x: 121, startPoint y: 50, endPoint x: 134, endPoint y: 61, distance: 17.4
click at [134, 61] on div ""[PERSON_NAME]", "[PERSON_NAME]", "[PERSON_NAME]", "[PERSON_NAME]", "[PERSON_NA…" at bounding box center [170, 56] width 167 height 33
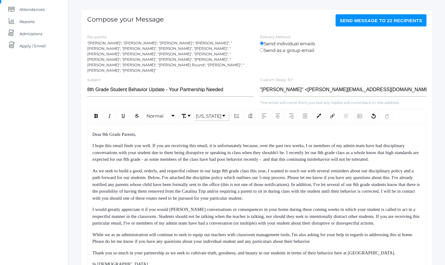
click at [134, 62] on div ""[PERSON_NAME]", "[PERSON_NAME]", "[PERSON_NAME]", "[PERSON_NAME]", "[PERSON_NA…" at bounding box center [170, 56] width 167 height 33
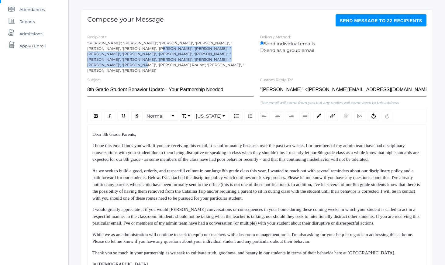
drag, startPoint x: 134, startPoint y: 62, endPoint x: 122, endPoint y: 43, distance: 22.9
click at [123, 43] on div ""[PERSON_NAME]", "[PERSON_NAME]", "[PERSON_NAME]", "[PERSON_NAME]", "[PERSON_NA…" at bounding box center [170, 56] width 167 height 33
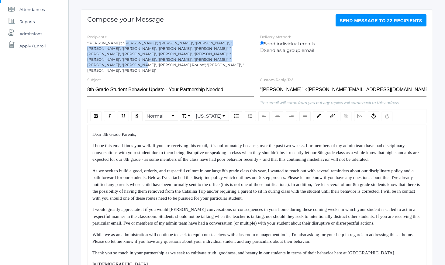
click at [122, 43] on div ""[PERSON_NAME]", "[PERSON_NAME]", "[PERSON_NAME]", "[PERSON_NAME]", "[PERSON_NA…" at bounding box center [170, 56] width 167 height 33
drag, startPoint x: 122, startPoint y: 43, endPoint x: 136, endPoint y: 65, distance: 26.9
click at [136, 65] on div ""[PERSON_NAME]", "[PERSON_NAME]", "[PERSON_NAME]", "[PERSON_NAME]", "[PERSON_NA…" at bounding box center [170, 56] width 167 height 33
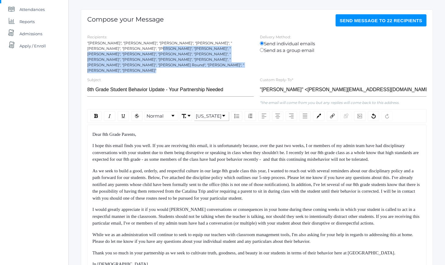
drag, startPoint x: 136, startPoint y: 65, endPoint x: 127, endPoint y: 43, distance: 24.4
click at [128, 43] on div ""[PERSON_NAME]", "[PERSON_NAME]", "[PERSON_NAME]", "[PERSON_NAME]", "[PERSON_NA…" at bounding box center [170, 56] width 167 height 33
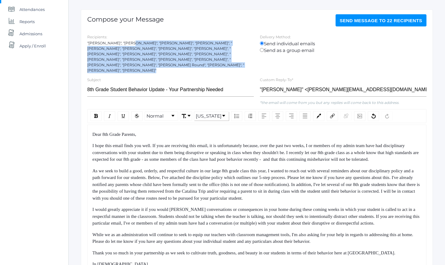
click at [127, 43] on div ""[PERSON_NAME]", "[PERSON_NAME]", "[PERSON_NAME]", "[PERSON_NAME]", "[PERSON_NA…" at bounding box center [170, 56] width 167 height 33
drag, startPoint x: 127, startPoint y: 43, endPoint x: 149, endPoint y: 68, distance: 33.2
click at [148, 67] on div ""[PERSON_NAME]", "[PERSON_NAME]", "[PERSON_NAME]", "[PERSON_NAME]", "[PERSON_NA…" at bounding box center [170, 56] width 167 height 33
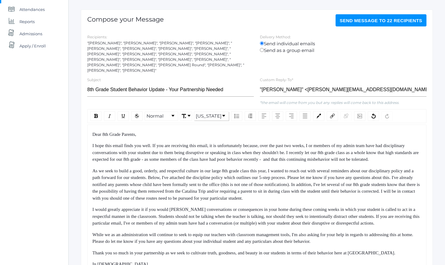
click at [149, 68] on div "Compose your Message Send Message to 22 recipients Recipients: "[PERSON_NAME]",…" at bounding box center [257, 164] width 352 height 310
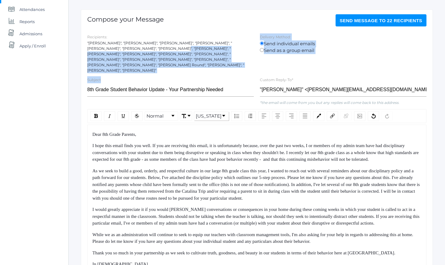
drag, startPoint x: 149, startPoint y: 68, endPoint x: 142, endPoint y: 46, distance: 23.0
click at [142, 46] on div "Compose your Message Send Message to 22 recipients Recipients: "[PERSON_NAME]",…" at bounding box center [257, 164] width 352 height 310
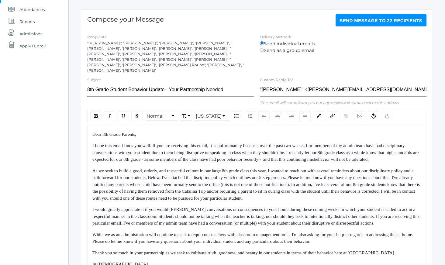
click at [141, 45] on div ""[PERSON_NAME]", "[PERSON_NAME]", "[PERSON_NAME]", "[PERSON_NAME]", "[PERSON_NA…" at bounding box center [170, 56] width 167 height 33
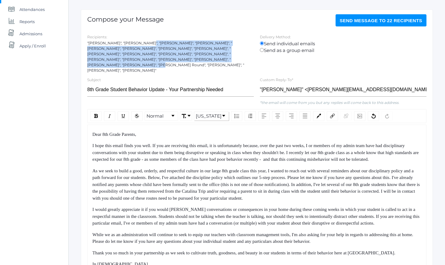
drag, startPoint x: 141, startPoint y: 45, endPoint x: 150, endPoint y: 61, distance: 18.1
click at [150, 61] on div ""[PERSON_NAME]", "[PERSON_NAME]", "[PERSON_NAME]", "[PERSON_NAME]", "[PERSON_NA…" at bounding box center [170, 56] width 167 height 33
click at [151, 62] on div ""[PERSON_NAME]", "[PERSON_NAME]", "[PERSON_NAME]", "[PERSON_NAME]", "[PERSON_NA…" at bounding box center [170, 56] width 167 height 33
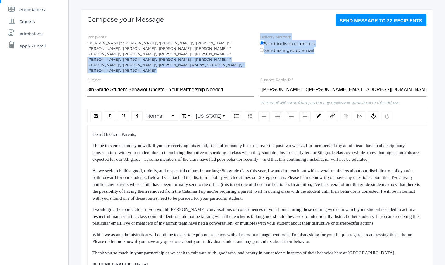
drag, startPoint x: 152, startPoint y: 70, endPoint x: 139, endPoint y: 52, distance: 22.3
click at [139, 52] on div "Compose your Message Send Message to 22 recipients Recipients: "[PERSON_NAME]",…" at bounding box center [257, 164] width 352 height 310
click at [139, 52] on div ""[PERSON_NAME]", "[PERSON_NAME]", "[PERSON_NAME]", "[PERSON_NAME]", "[PERSON_NA…" at bounding box center [170, 56] width 167 height 33
drag, startPoint x: 139, startPoint y: 52, endPoint x: 145, endPoint y: 64, distance: 13.3
click at [145, 64] on div ""[PERSON_NAME]", "[PERSON_NAME]", "[PERSON_NAME]", "[PERSON_NAME]", "[PERSON_NA…" at bounding box center [170, 56] width 167 height 33
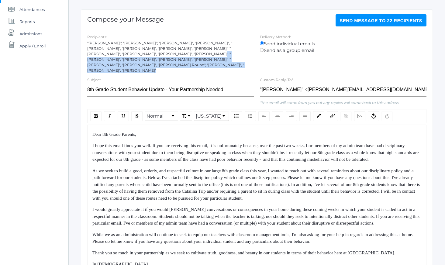
click at [145, 64] on div ""[PERSON_NAME]", "[PERSON_NAME]", "[PERSON_NAME]", "[PERSON_NAME]", "[PERSON_NA…" at bounding box center [170, 56] width 167 height 33
drag, startPoint x: 145, startPoint y: 64, endPoint x: 138, endPoint y: 49, distance: 16.6
click at [138, 49] on div ""[PERSON_NAME]", "[PERSON_NAME]", "[PERSON_NAME]", "[PERSON_NAME]", "[PERSON_NA…" at bounding box center [170, 56] width 167 height 33
drag, startPoint x: 138, startPoint y: 49, endPoint x: 150, endPoint y: 67, distance: 21.5
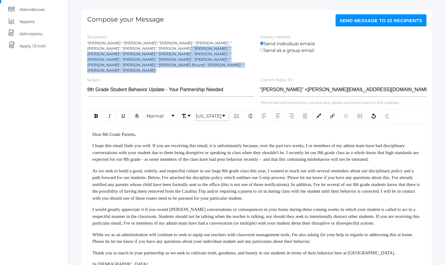
click at [150, 67] on div ""[PERSON_NAME]", "[PERSON_NAME]", "[PERSON_NAME]", "[PERSON_NAME]", "[PERSON_NA…" at bounding box center [170, 56] width 167 height 33
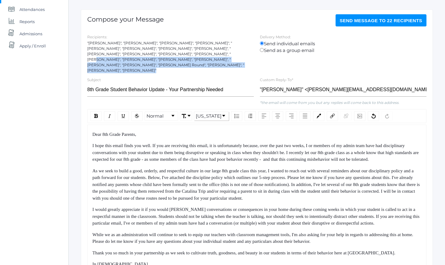
drag, startPoint x: 150, startPoint y: 67, endPoint x: 144, endPoint y: 48, distance: 20.1
click at [144, 49] on div ""[PERSON_NAME]", "[PERSON_NAME]", "[PERSON_NAME]", "[PERSON_NAME]", "[PERSON_NA…" at bounding box center [170, 56] width 167 height 33
click at [144, 48] on div ""[PERSON_NAME]", "[PERSON_NAME]", "[PERSON_NAME]", "[PERSON_NAME]", "[PERSON_NA…" at bounding box center [170, 56] width 167 height 33
drag, startPoint x: 144, startPoint y: 48, endPoint x: 154, endPoint y: 69, distance: 23.9
click at [154, 69] on div "Compose your Message Send Message to 22 recipients Recipients: "[PERSON_NAME]",…" at bounding box center [257, 164] width 352 height 310
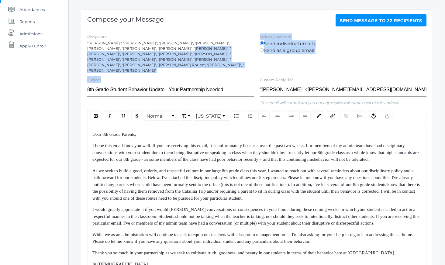
click at [155, 70] on div "Compose your Message Send Message to 22 recipients Recipients: "[PERSON_NAME]",…" at bounding box center [257, 164] width 352 height 310
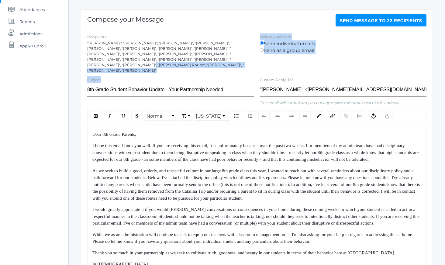
drag, startPoint x: 155, startPoint y: 70, endPoint x: 146, endPoint y: 47, distance: 24.8
click at [147, 47] on div "Compose your Message Send Message to 22 recipients Recipients: "[PERSON_NAME]",…" at bounding box center [257, 164] width 352 height 310
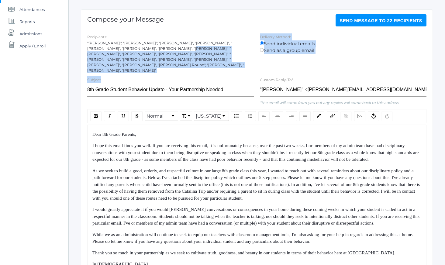
click at [146, 47] on div ""[PERSON_NAME]", "[PERSON_NAME]", "[PERSON_NAME]", "[PERSON_NAME]", "[PERSON_NA…" at bounding box center [170, 56] width 167 height 33
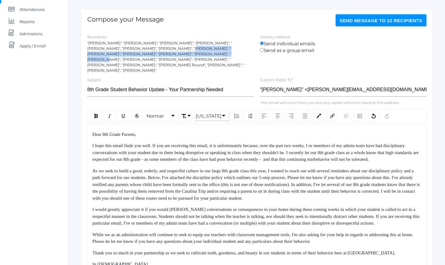
drag, startPoint x: 146, startPoint y: 47, endPoint x: 153, endPoint y: 59, distance: 13.7
click at [150, 56] on div ""[PERSON_NAME]", "[PERSON_NAME]", "[PERSON_NAME]", "[PERSON_NAME]", "[PERSON_NA…" at bounding box center [170, 56] width 167 height 33
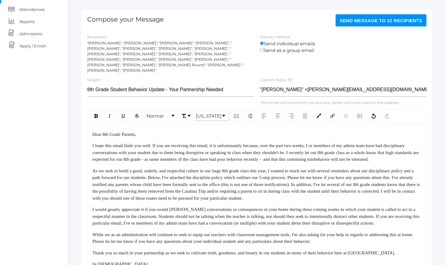
click at [153, 59] on div ""[PERSON_NAME]", "[PERSON_NAME]", "[PERSON_NAME]", "[PERSON_NAME]", "[PERSON_NA…" at bounding box center [170, 56] width 167 height 33
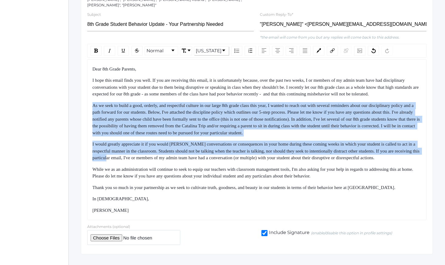
drag, startPoint x: 155, startPoint y: 117, endPoint x: 164, endPoint y: 190, distance: 73.6
click at [164, 186] on div "Dear 8th Grade Parents, I hope this email finds you well. If you are receiving …" at bounding box center [256, 140] width 329 height 148
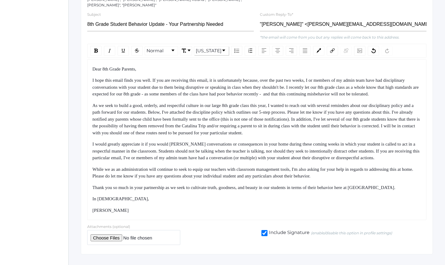
click at [164, 190] on div "Dear 8th Grade Parents, I hope this email finds you well. If you are receiving …" at bounding box center [256, 140] width 329 height 148
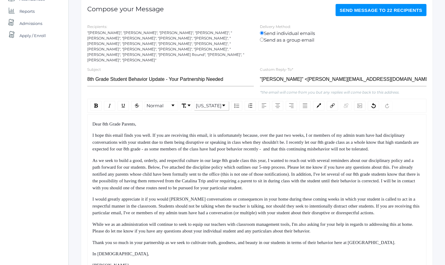
scroll to position [87, 0]
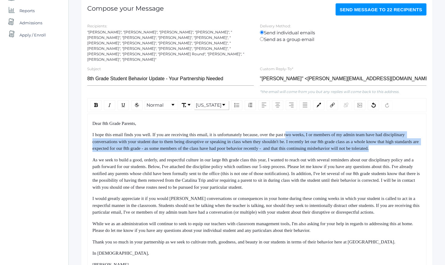
drag, startPoint x: 304, startPoint y: 129, endPoint x: 325, endPoint y: 169, distance: 45.7
click at [323, 166] on div "Dear 8th Grade Parents, I hope this email finds you well. If you are receiving …" at bounding box center [256, 194] width 329 height 148
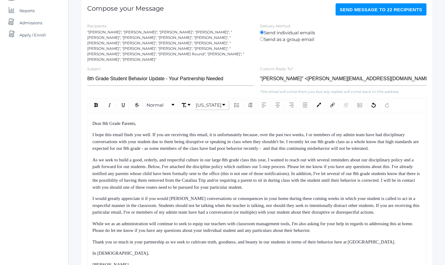
click at [325, 169] on span "As we seek to build a good, orderly, and respectful culture in our large 8th gr…" at bounding box center [256, 173] width 329 height 32
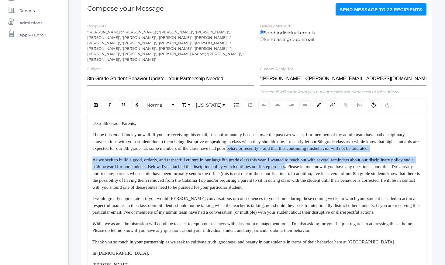
drag, startPoint x: 325, startPoint y: 169, endPoint x: 303, endPoint y: 130, distance: 44.7
click at [306, 133] on div "Dear 8th Grade Parents, I hope this email finds you well. If you are receiving …" at bounding box center [256, 194] width 329 height 148
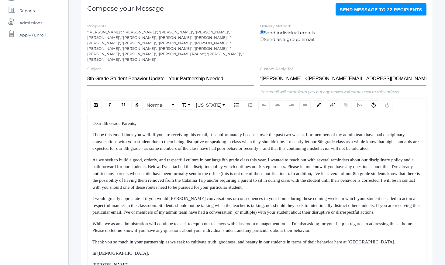
click at [303, 132] on span "I hope this email finds you well. If you are receiving this email, it is unfort…" at bounding box center [255, 141] width 327 height 19
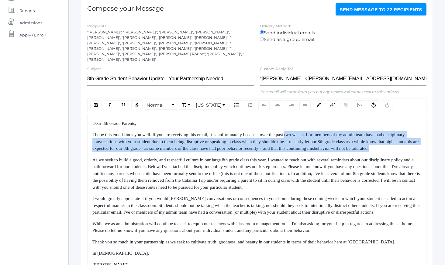
drag, startPoint x: 303, startPoint y: 130, endPoint x: 326, endPoint y: 189, distance: 63.3
click at [321, 182] on div "Dear 8th Grade Parents, I hope this email finds you well. If you are receiving …" at bounding box center [256, 194] width 329 height 148
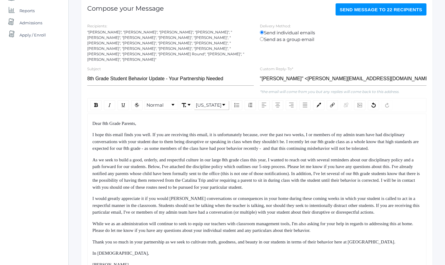
click at [326, 189] on span "As we seek to build a good, orderly, and respectful culture in our large 8th gr…" at bounding box center [256, 173] width 329 height 32
drag, startPoint x: 326, startPoint y: 189, endPoint x: 318, endPoint y: 136, distance: 54.0
click at [318, 136] on div "Dear 8th Grade Parents, I hope this email finds you well. If you are receiving …" at bounding box center [256, 194] width 329 height 148
click at [318, 132] on div "I hope this email finds you well. If you are receiving this email, it is unfort…" at bounding box center [256, 141] width 329 height 21
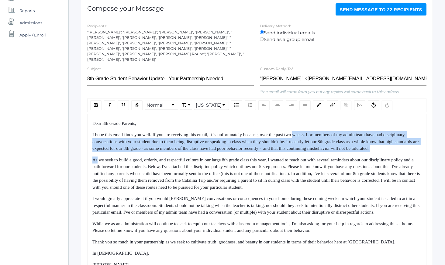
drag, startPoint x: 318, startPoint y: 132, endPoint x: 333, endPoint y: 187, distance: 56.4
click at [330, 179] on div "Dear 8th Grade Parents, I hope this email finds you well. If you are receiving …" at bounding box center [256, 194] width 329 height 148
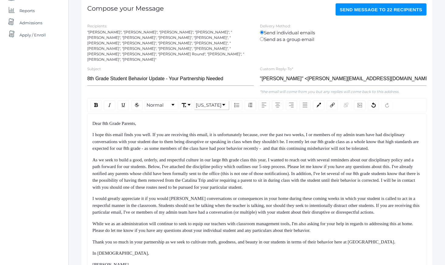
click at [333, 187] on span "As we seek to build a good, orderly, and respectful culture in our large 8th gr…" at bounding box center [256, 173] width 329 height 32
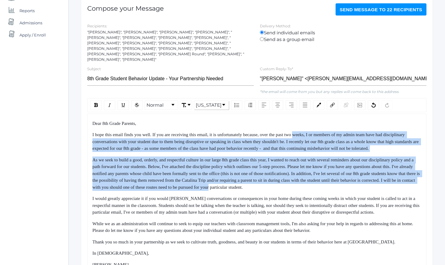
drag, startPoint x: 333, startPoint y: 187, endPoint x: 320, endPoint y: 129, distance: 59.1
click at [320, 129] on div "Dear 8th Grade Parents, I hope this email finds you well. If you are receiving …" at bounding box center [256, 194] width 329 height 148
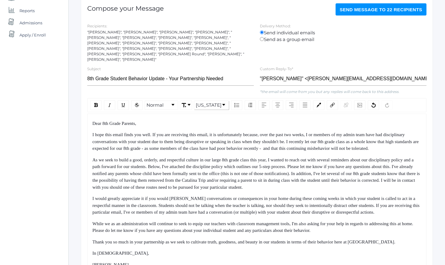
click at [319, 125] on div "Dear 8th Grade Parents, I hope this email finds you well. If you are receiving …" at bounding box center [256, 194] width 329 height 148
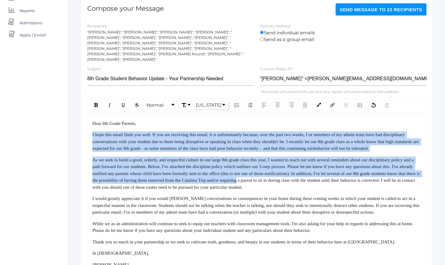
drag, startPoint x: 319, startPoint y: 125, endPoint x: 330, endPoint y: 184, distance: 59.7
click at [330, 183] on div "Dear 8th Grade Parents, I hope this email finds you well. If you are receiving …" at bounding box center [256, 194] width 329 height 148
click at [330, 184] on span "As we seek to build a good, orderly, and respectful culture in our large 8th gr…" at bounding box center [256, 173] width 329 height 32
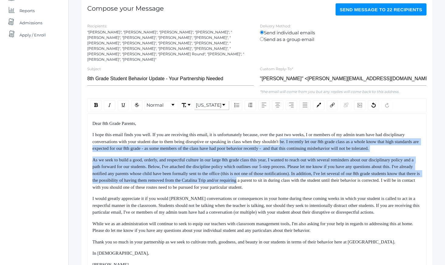
drag, startPoint x: 330, startPoint y: 184, endPoint x: 322, endPoint y: 124, distance: 59.8
click at [323, 128] on div "Dear 8th Grade Parents, I hope this email finds you well. If you are receiving …" at bounding box center [256, 194] width 329 height 148
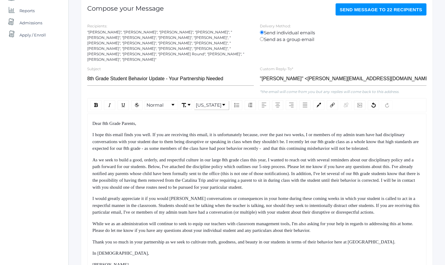
click at [322, 124] on div "Dear 8th Grade Parents, I hope this email finds you well. If you are receiving …" at bounding box center [256, 194] width 329 height 148
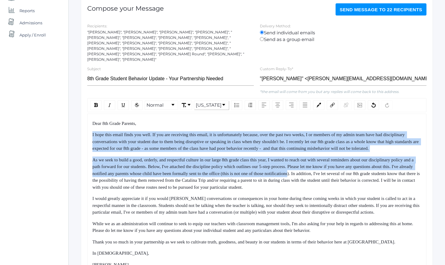
drag, startPoint x: 322, startPoint y: 124, endPoint x: 332, endPoint y: 177, distance: 53.7
click at [332, 177] on div "Dear 8th Grade Parents, I hope this email finds you well. If you are receiving …" at bounding box center [256, 194] width 329 height 148
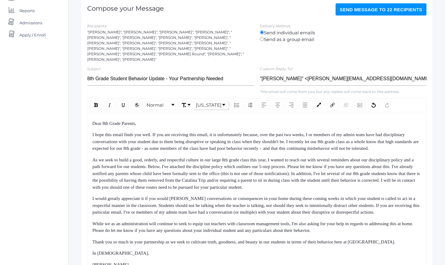
click at [335, 186] on span "As we seek to build a good, orderly, and respectful culture in our large 8th gr…" at bounding box center [256, 173] width 329 height 32
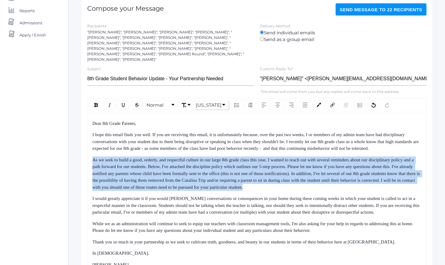
click at [335, 186] on span "As we seek to build a good, orderly, and respectful culture in our large 8th gr…" at bounding box center [256, 173] width 329 height 32
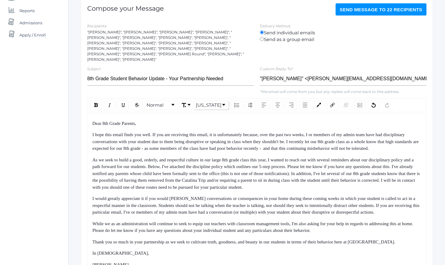
click at [335, 186] on span "As we seek to build a good, orderly, and respectful culture in our large 8th gr…" at bounding box center [256, 173] width 329 height 32
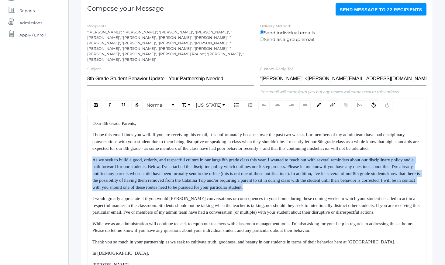
click at [335, 186] on span "As we seek to build a good, orderly, and respectful culture in our large 8th gr…" at bounding box center [256, 173] width 329 height 32
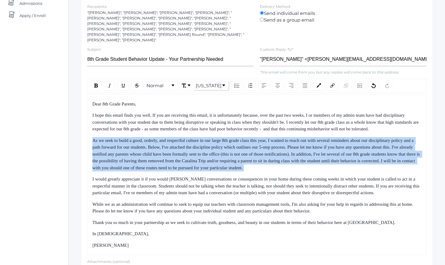
scroll to position [108, 0]
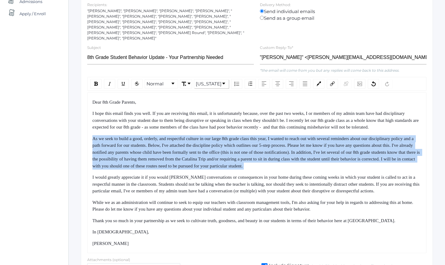
click at [331, 146] on span "As we seek to build a good, orderly, and respectful culture in our large 8th gr…" at bounding box center [256, 152] width 329 height 32
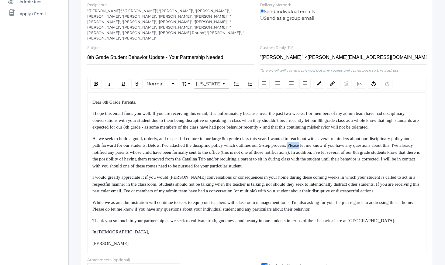
click at [331, 146] on span "As we seek to build a good, orderly, and respectful culture in our large 8th gr…" at bounding box center [256, 152] width 329 height 32
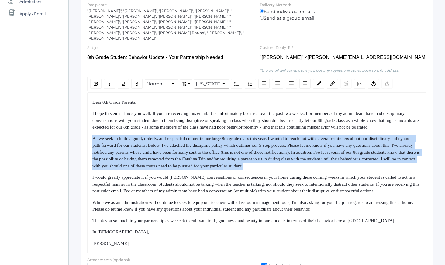
click at [331, 146] on span "As we seek to build a good, orderly, and respectful culture in our large 8th gr…" at bounding box center [256, 152] width 329 height 32
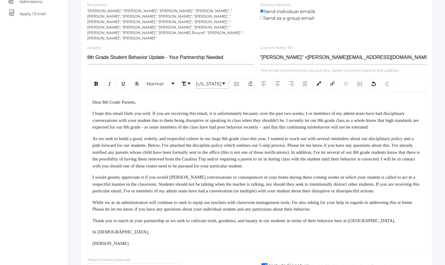
click at [329, 195] on div "I would greatly appreciate it if you would [PERSON_NAME] conversations or conse…" at bounding box center [256, 184] width 329 height 21
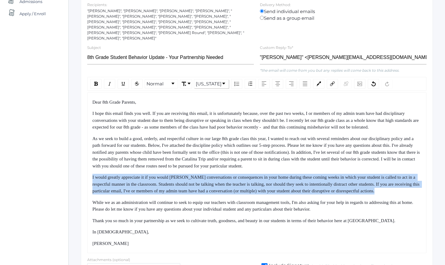
click at [329, 195] on div "I would greatly appreciate it if you would [PERSON_NAME] conversations or conse…" at bounding box center [256, 184] width 329 height 21
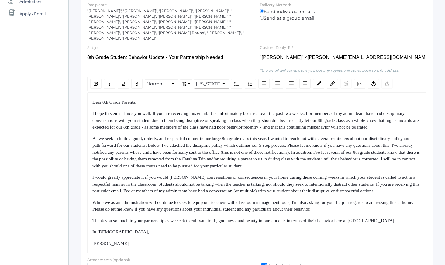
click at [329, 159] on span "As we seek to build a good, orderly, and respectful culture in our large 8th gr…" at bounding box center [256, 152] width 329 height 32
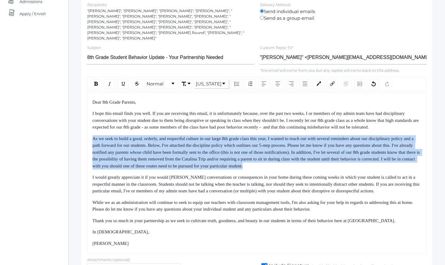
click at [329, 159] on span "As we seek to build a good, orderly, and respectful culture in our large 8th gr…" at bounding box center [256, 152] width 329 height 32
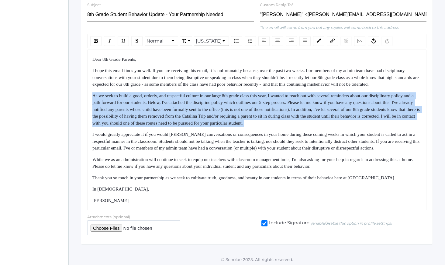
scroll to position [161, 0]
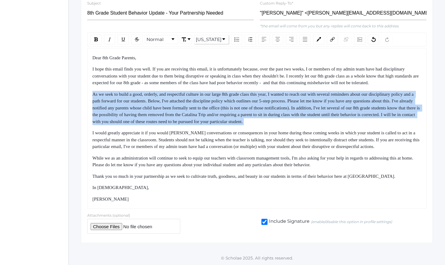
click at [320, 92] on span "As we seek to build a good, orderly, and respectful culture in our large 8th gr…" at bounding box center [256, 108] width 329 height 32
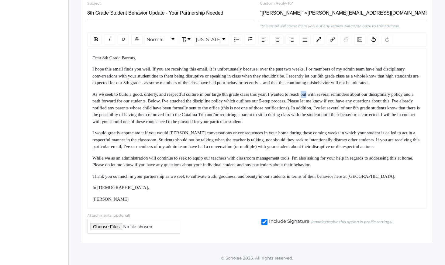
click at [320, 92] on span "As we seek to build a good, orderly, and respectful culture in our large 8th gr…" at bounding box center [256, 108] width 329 height 32
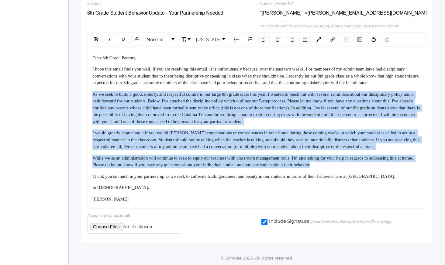
drag, startPoint x: 320, startPoint y: 89, endPoint x: 334, endPoint y: 164, distance: 75.9
click at [334, 164] on div "Dear 8th Grade Parents, I hope this email finds you well. If you are receiving …" at bounding box center [256, 128] width 329 height 148
click at [336, 167] on span "While we as an administration will continue to seek to equip our teachers with …" at bounding box center [253, 162] width 322 height 12
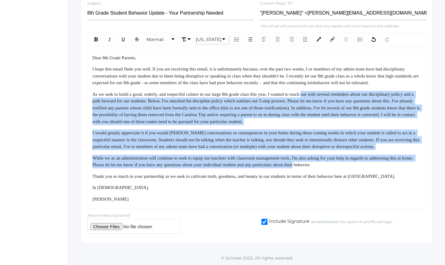
drag, startPoint x: 336, startPoint y: 167, endPoint x: 321, endPoint y: 62, distance: 106.5
click at [322, 64] on div "Dear 8th Grade Parents, I hope this email finds you well. If you are receiving …" at bounding box center [256, 128] width 329 height 148
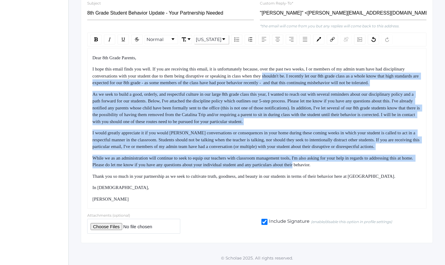
click at [321, 67] on span "I hope this email finds you well. If you are receiving this email, it is unfort…" at bounding box center [255, 76] width 327 height 19
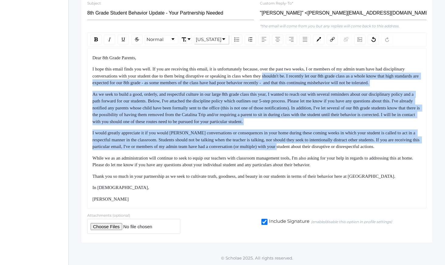
drag, startPoint x: 321, startPoint y: 62, endPoint x: 340, endPoint y: 139, distance: 79.5
click at [340, 139] on div "Dear 8th Grade Parents, I hope this email finds you well. If you are receiving …" at bounding box center [256, 128] width 329 height 148
click at [341, 143] on div "I would greatly appreciate it if you would [PERSON_NAME] conversations or conse…" at bounding box center [256, 140] width 329 height 21
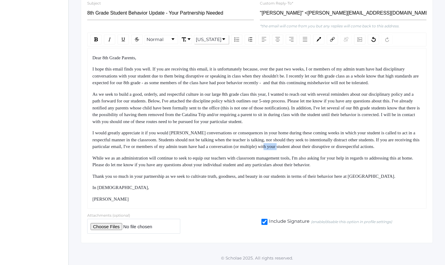
click at [341, 143] on div "I would greatly appreciate it if you would [PERSON_NAME] conversations or conse…" at bounding box center [256, 140] width 329 height 21
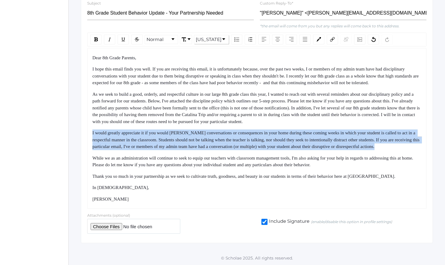
click at [341, 143] on div "I would greatly appreciate it if you would [PERSON_NAME] conversations or conse…" at bounding box center [256, 140] width 329 height 21
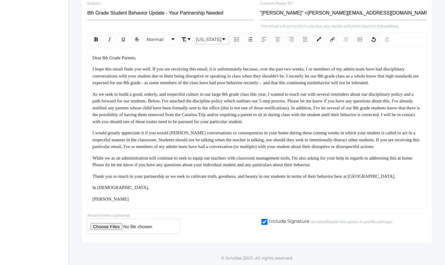
click at [334, 98] on span "As we seek to build a good, orderly, and respectful culture in our large 8th gr…" at bounding box center [256, 108] width 329 height 32
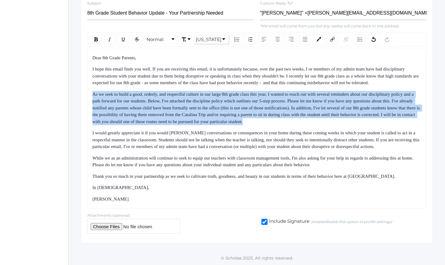
click at [334, 98] on span "As we seek to build a good, orderly, and respectful culture in our large 8th gr…" at bounding box center [256, 108] width 329 height 32
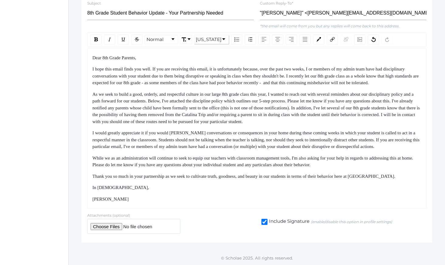
click at [334, 98] on span "As we seek to build a good, orderly, and respectful culture in our large 8th gr…" at bounding box center [256, 108] width 329 height 32
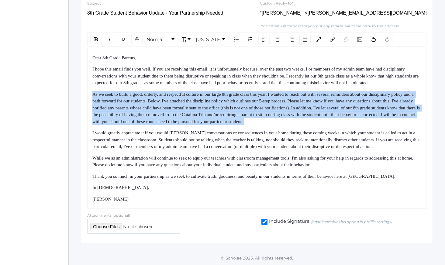
click at [334, 98] on span "As we seek to build a good, orderly, and respectful culture in our large 8th gr…" at bounding box center [256, 108] width 329 height 32
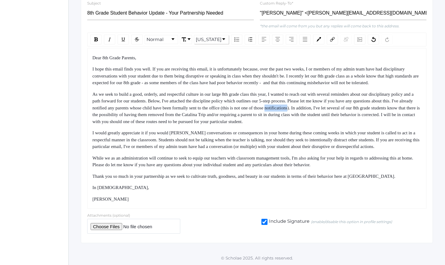
click at [334, 98] on span "As we seek to build a good, orderly, and respectful culture in our large 8th gr…" at bounding box center [256, 108] width 329 height 32
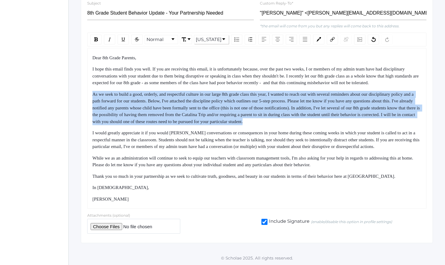
click at [334, 98] on span "As we seek to build a good, orderly, and respectful culture in our large 8th gr…" at bounding box center [256, 108] width 329 height 32
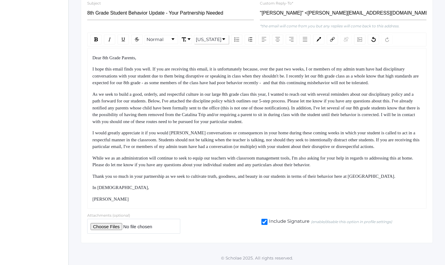
click at [329, 83] on div "Dear 8th Grade Parents, I hope this email finds you well. If you are receiving …" at bounding box center [256, 128] width 329 height 148
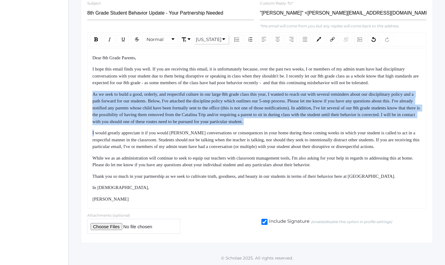
drag, startPoint x: 329, startPoint y: 83, endPoint x: 350, endPoint y: 119, distance: 41.8
click at [350, 119] on div "Dear 8th Grade Parents, I hope this email finds you well. If you are receiving …" at bounding box center [256, 128] width 329 height 148
click at [351, 119] on div "Dear 8th Grade Parents, I hope this email finds you well. If you are receiving …" at bounding box center [256, 128] width 329 height 148
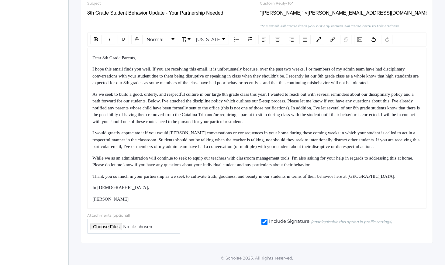
click at [349, 109] on span "As we seek to build a good, orderly, and respectful culture in our large 8th gr…" at bounding box center [256, 108] width 329 height 32
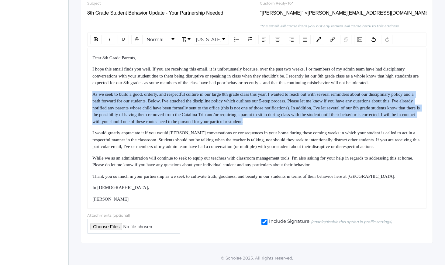
click at [349, 109] on span "As we seek to build a good, orderly, and respectful culture in our large 8th gr…" at bounding box center [256, 108] width 329 height 32
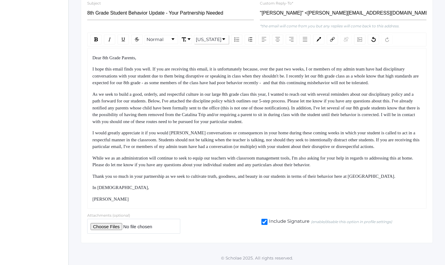
click at [354, 137] on span "I would greatly appreciate it if you would [PERSON_NAME] conversations or conse…" at bounding box center [256, 139] width 328 height 19
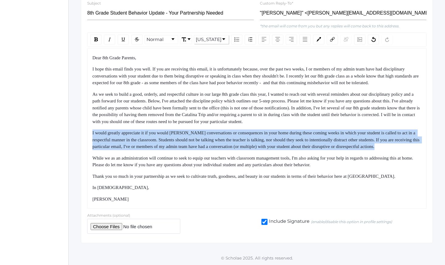
click at [354, 137] on span "I would greatly appreciate it if you would [PERSON_NAME] conversations or conse…" at bounding box center [256, 139] width 328 height 19
click at [348, 138] on span "I would greatly appreciate it if you would [PERSON_NAME] conversations or conse…" at bounding box center [256, 139] width 328 height 19
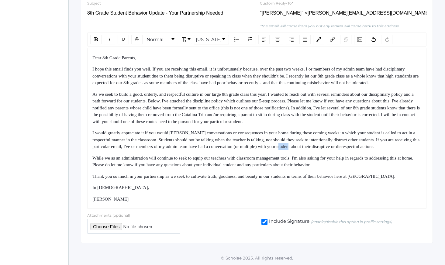
click at [348, 138] on span "I would greatly appreciate it if you would [PERSON_NAME] conversations or conse…" at bounding box center [256, 139] width 328 height 19
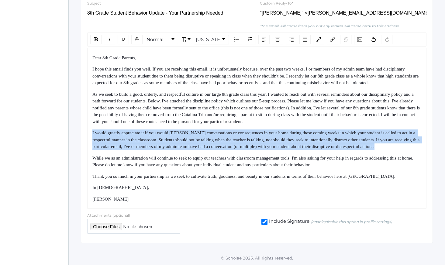
click at [348, 138] on span "I would greatly appreciate it if you would [PERSON_NAME] conversations or conse…" at bounding box center [256, 139] width 328 height 19
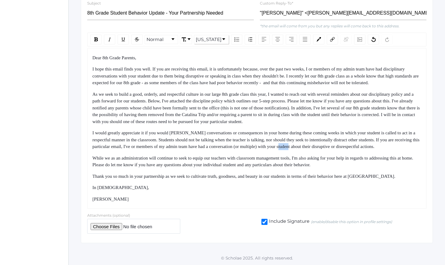
click at [348, 138] on span "I would greatly appreciate it if you would [PERSON_NAME] conversations or conse…" at bounding box center [256, 139] width 328 height 19
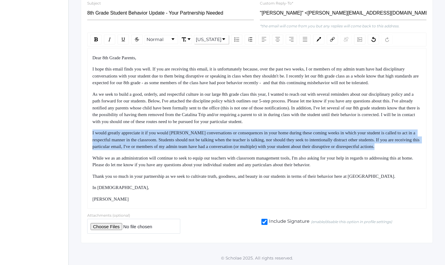
click at [348, 138] on span "I would greatly appreciate it if you would [PERSON_NAME] conversations or conse…" at bounding box center [256, 139] width 328 height 19
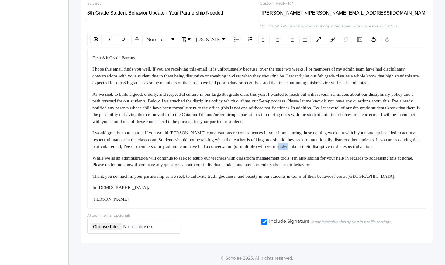
click at [348, 138] on span "I would greatly appreciate it if you would [PERSON_NAME] conversations or conse…" at bounding box center [256, 139] width 328 height 19
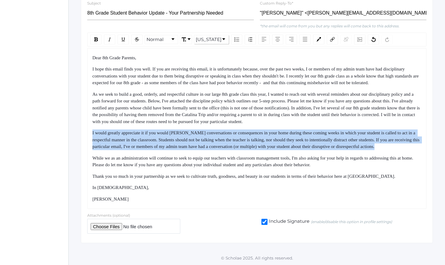
click at [348, 138] on span "I would greatly appreciate it if you would [PERSON_NAME] conversations or conse…" at bounding box center [256, 139] width 328 height 19
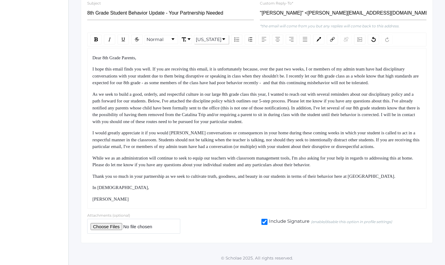
click at [348, 138] on span "I would greatly appreciate it if you would [PERSON_NAME] conversations or conse…" at bounding box center [256, 139] width 328 height 19
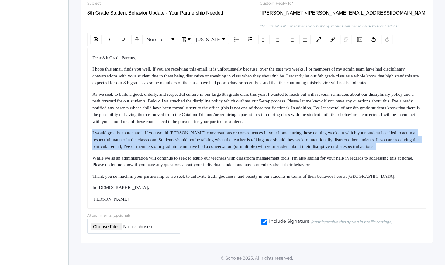
click at [337, 162] on span "While we as an administration will continue to seek to equip our teachers with …" at bounding box center [253, 162] width 322 height 12
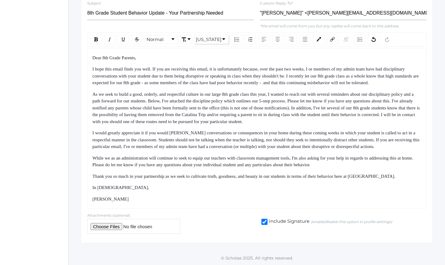
click at [337, 162] on span "While we as an administration will continue to seek to equip our teachers with …" at bounding box center [253, 162] width 322 height 12
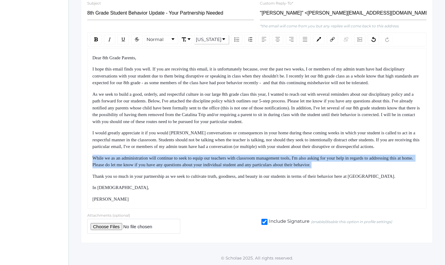
click at [332, 179] on div "Thank you so much in your partnership as we seek to cultivate truth, goodness, …" at bounding box center [256, 176] width 329 height 7
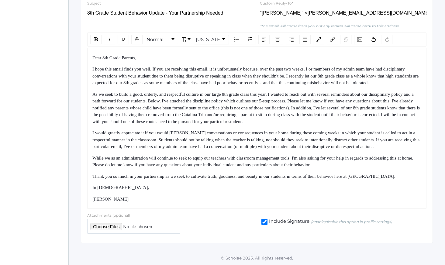
click at [332, 179] on div "Thank you so much in your partnership as we seek to cultivate truth, goodness, …" at bounding box center [256, 176] width 329 height 7
click at [312, 189] on div "In [DEMOGRAPHIC_DATA]," at bounding box center [256, 187] width 329 height 7
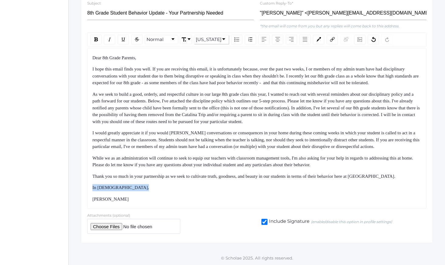
drag, startPoint x: 312, startPoint y: 189, endPoint x: 316, endPoint y: 200, distance: 12.0
click at [316, 200] on div "Dear 8th Grade Parents, I hope this email finds you well. If you are receiving …" at bounding box center [256, 128] width 329 height 148
click at [316, 200] on div "[PERSON_NAME]" at bounding box center [256, 199] width 329 height 7
drag, startPoint x: 316, startPoint y: 200, endPoint x: 314, endPoint y: 156, distance: 44.1
click at [314, 156] on div "Dear 8th Grade Parents, I hope this email finds you well. If you are receiving …" at bounding box center [256, 128] width 329 height 148
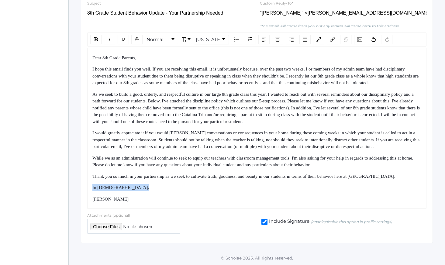
click at [314, 156] on span "While we as an administration will continue to seek to equip our teachers with …" at bounding box center [253, 162] width 322 height 12
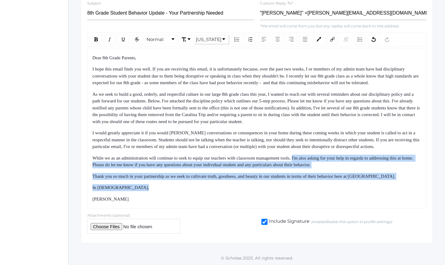
drag, startPoint x: 314, startPoint y: 156, endPoint x: 327, endPoint y: 198, distance: 43.9
click at [325, 196] on div "Dear 8th Grade Parents, I hope this email finds you well. If you are receiving …" at bounding box center [256, 128] width 329 height 148
click at [327, 198] on div "[PERSON_NAME]" at bounding box center [256, 199] width 329 height 7
drag, startPoint x: 327, startPoint y: 198, endPoint x: 326, endPoint y: 142, distance: 55.9
click at [326, 147] on div "Dear 8th Grade Parents, I hope this email finds you well. If you are receiving …" at bounding box center [256, 128] width 329 height 148
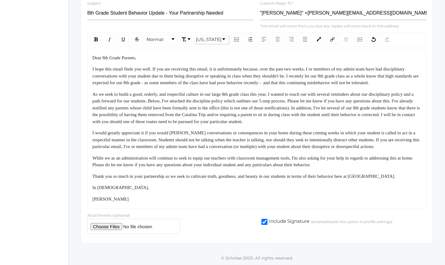
click at [326, 142] on span "I would greatly appreciate it if you would [PERSON_NAME] conversations or conse…" at bounding box center [256, 139] width 328 height 19
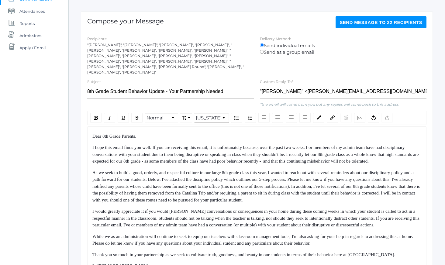
scroll to position [71, 0]
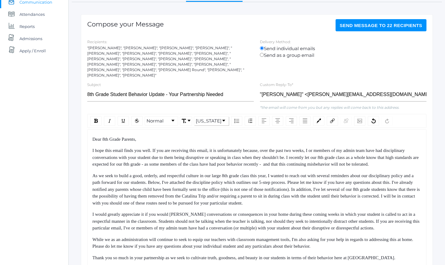
click at [378, 29] on button "Send Message to 22 recipients" at bounding box center [381, 25] width 91 height 12
